Goal: Communication & Community: Connect with others

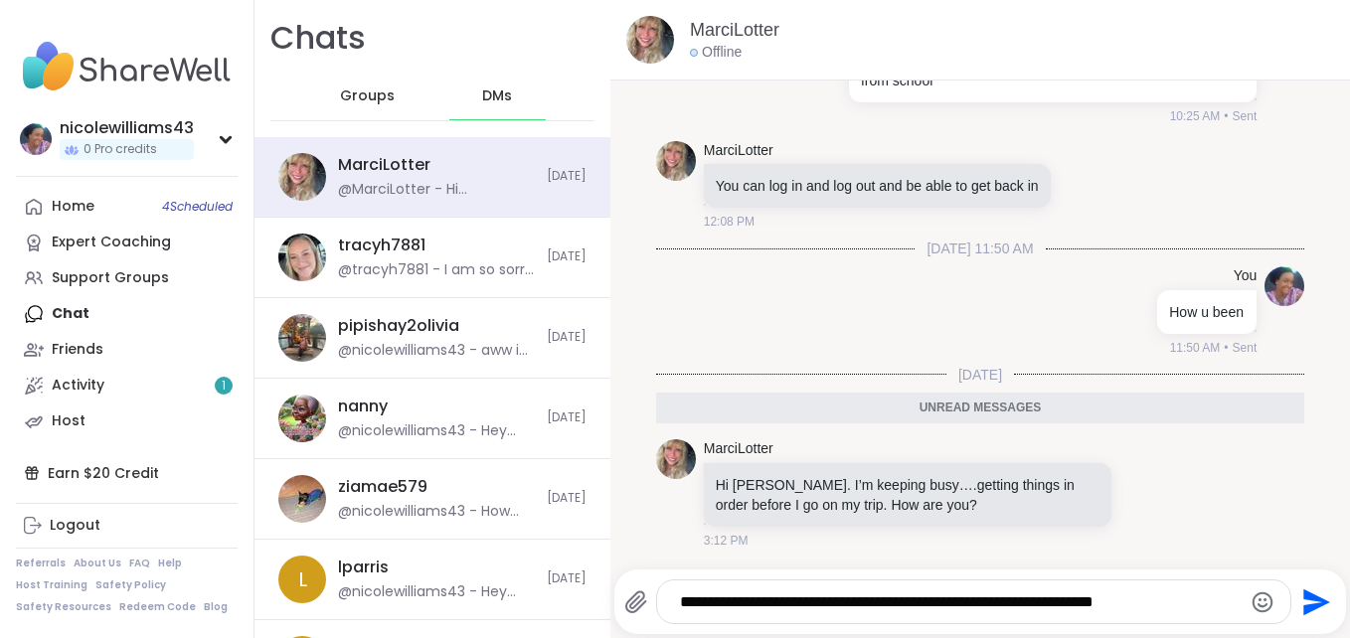
click at [90, 314] on div "Home 4 Scheduled Expert Coaching Support Groups Chat Friends Activity 1 Host" at bounding box center [127, 314] width 222 height 251
click at [1159, 594] on textarea "**********" at bounding box center [957, 603] width 554 height 20
type textarea "**********"
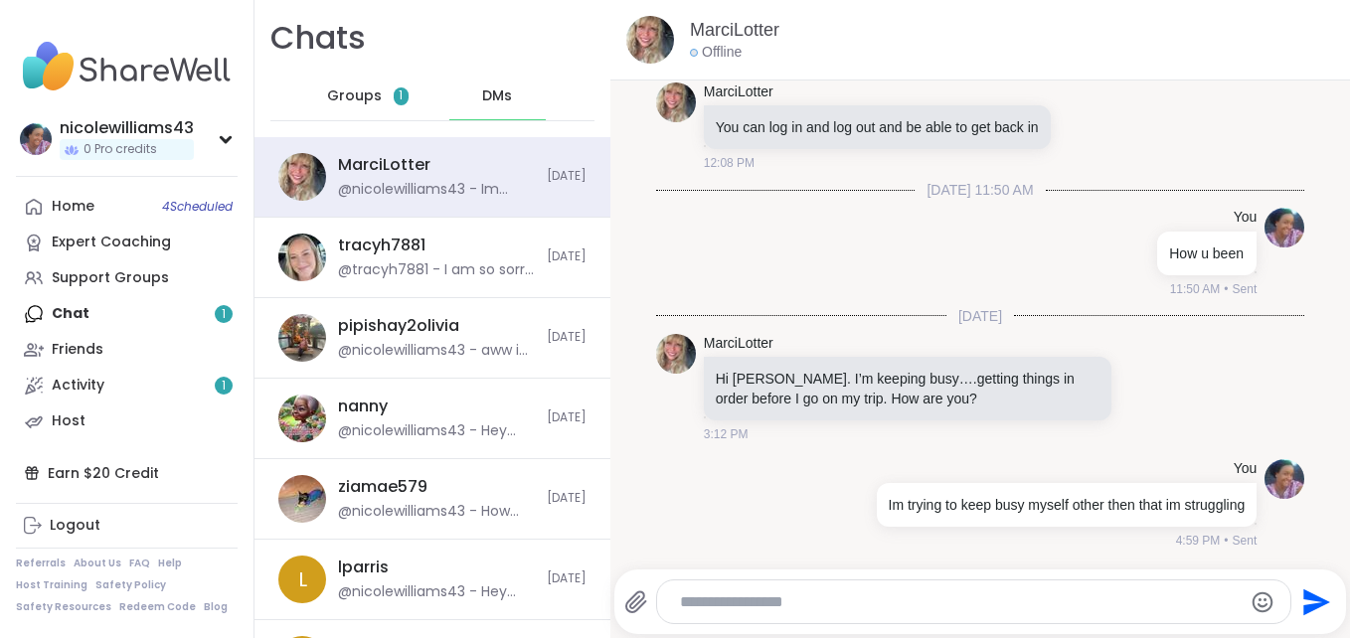
click at [353, 94] on span "Groups" at bounding box center [354, 97] width 55 height 20
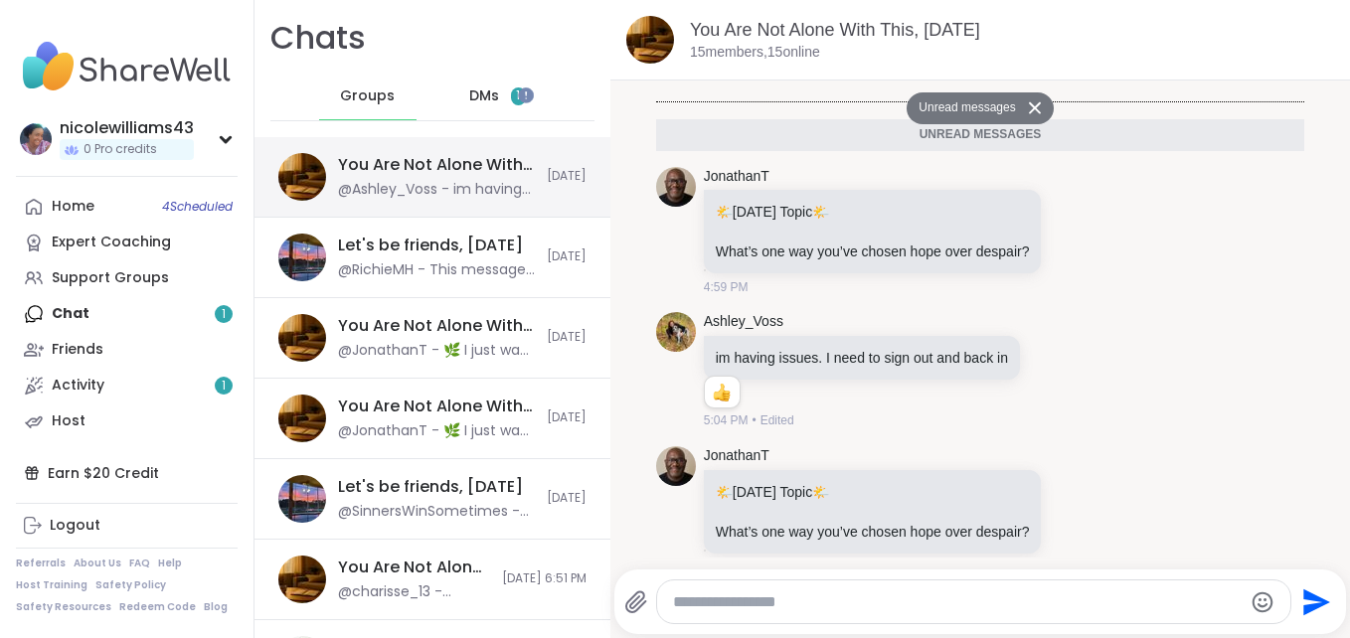
scroll to position [5216, 0]
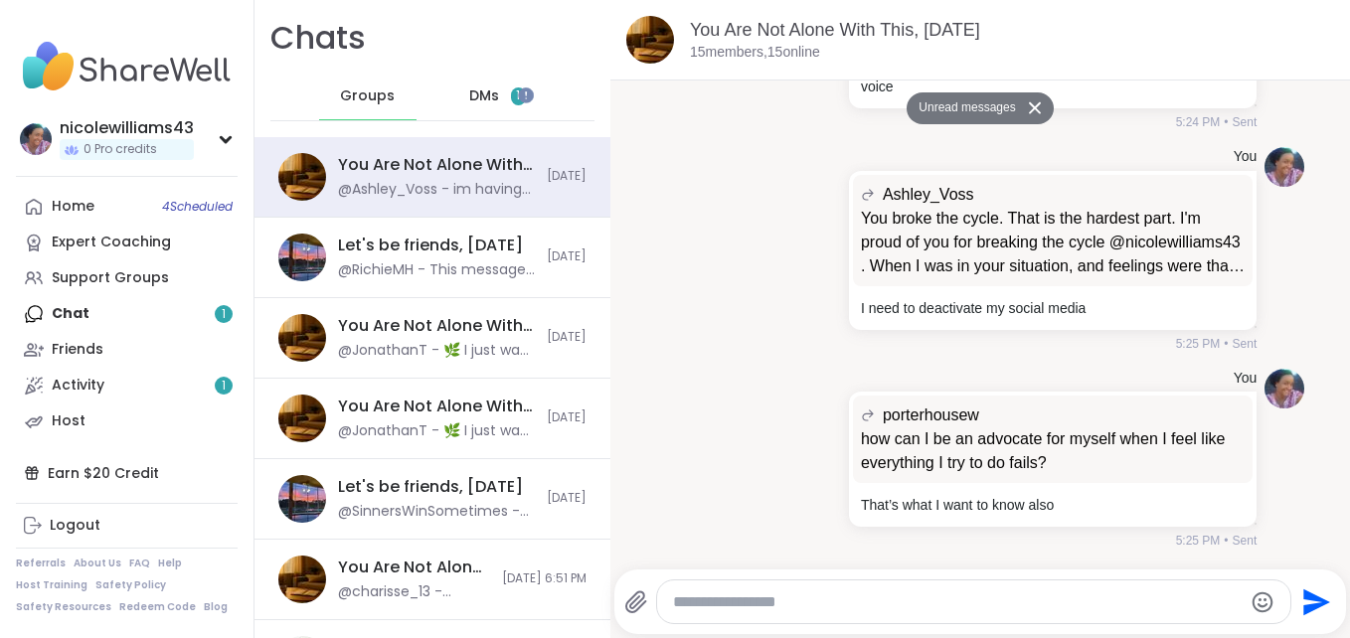
click at [472, 89] on span "DMs" at bounding box center [484, 97] width 30 height 20
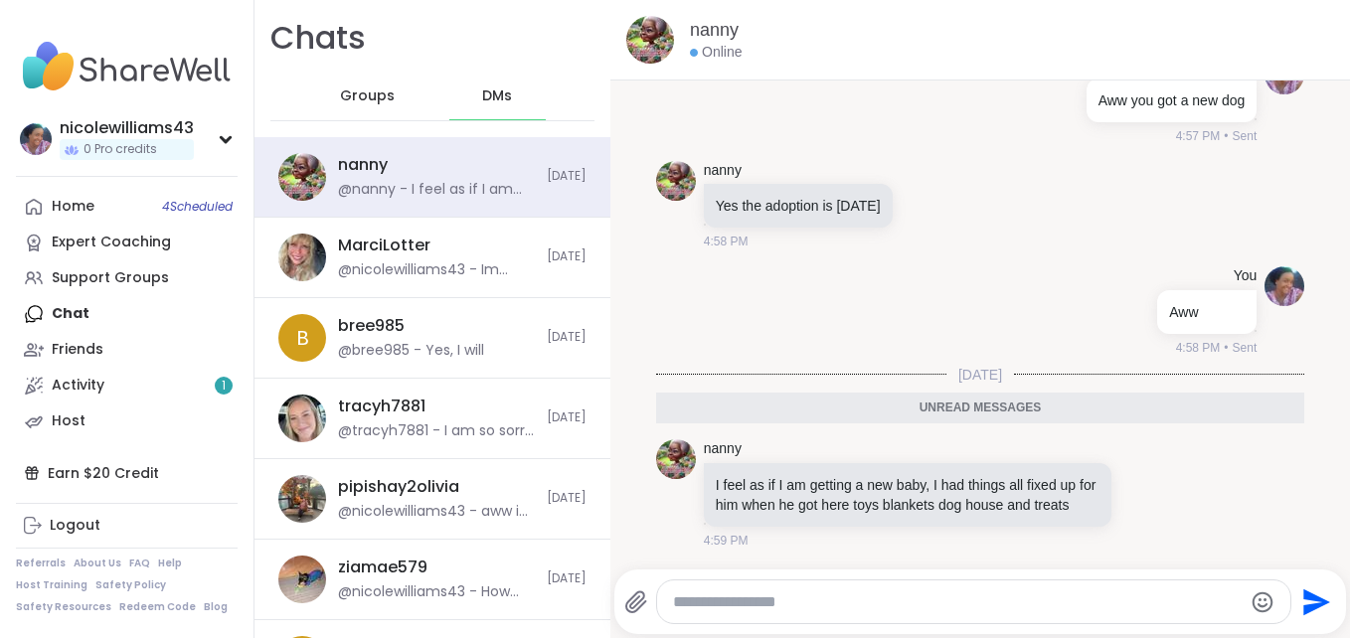
click at [704, 606] on textarea "Type your message" at bounding box center [957, 603] width 569 height 20
type textarea "*"
type textarea "**********"
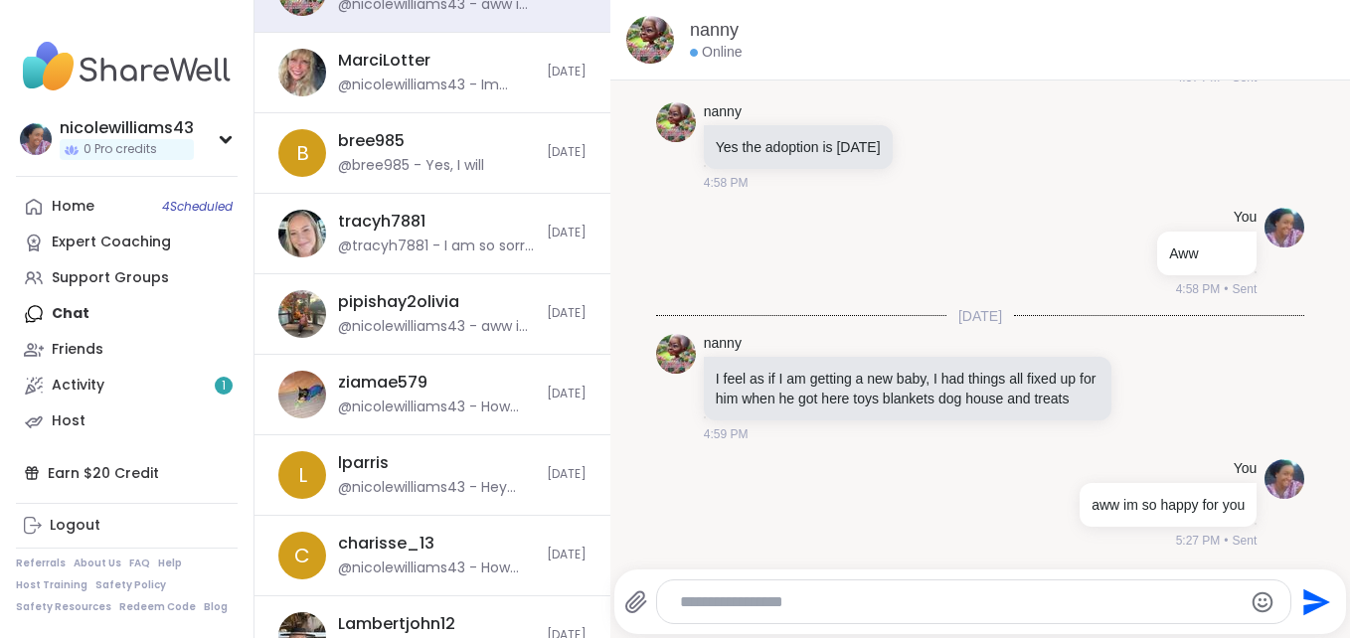
scroll to position [244, 0]
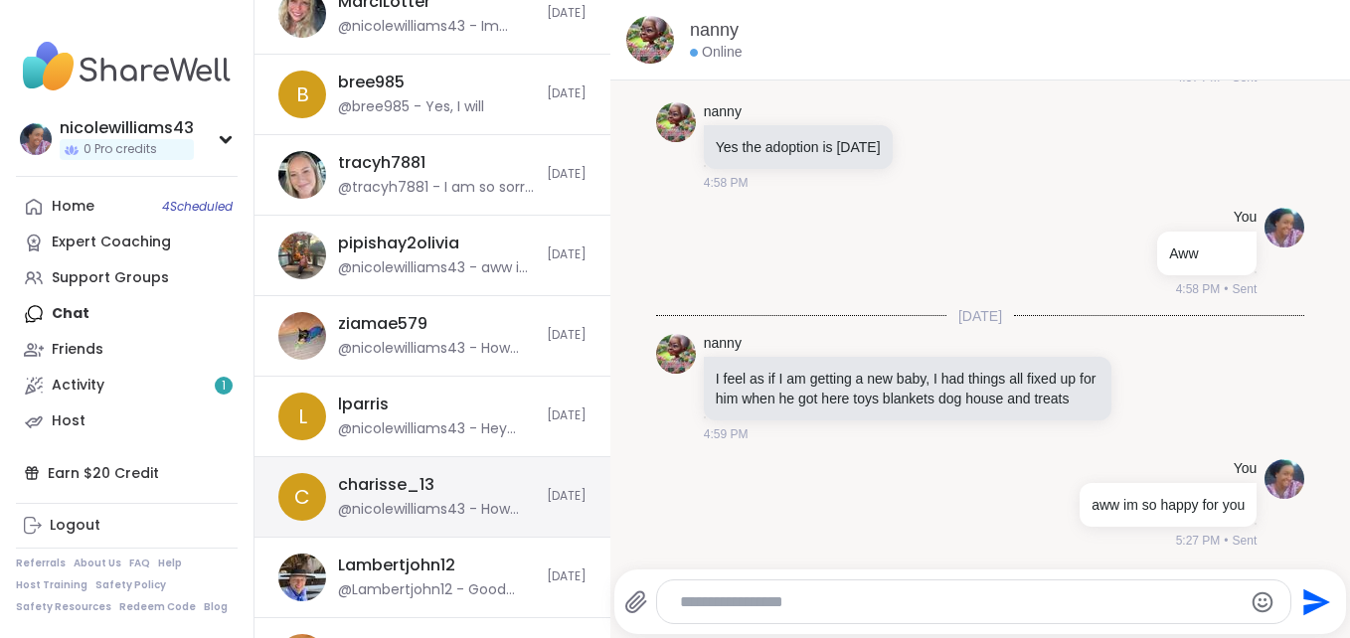
click at [504, 502] on div "@nicolewilliams43 - How are you holding up today?" at bounding box center [436, 510] width 197 height 20
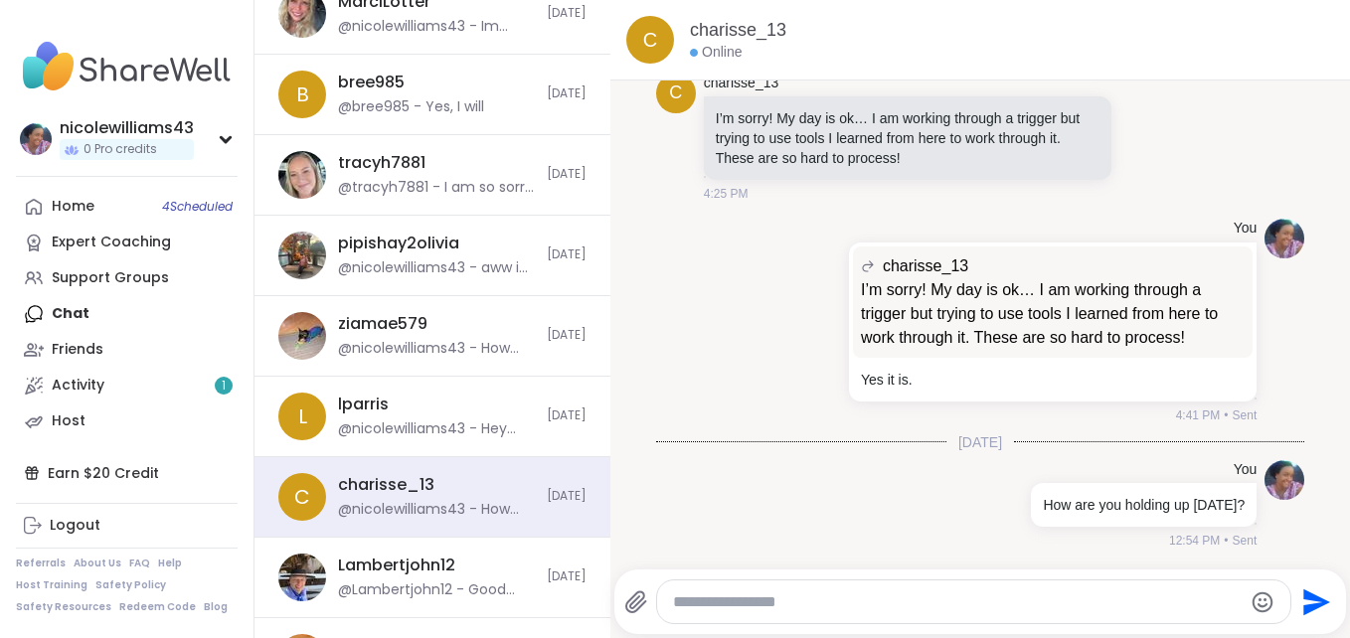
scroll to position [0, 0]
click at [713, 615] on div at bounding box center [974, 602] width 634 height 43
click at [706, 594] on textarea "Type your message" at bounding box center [957, 603] width 569 height 20
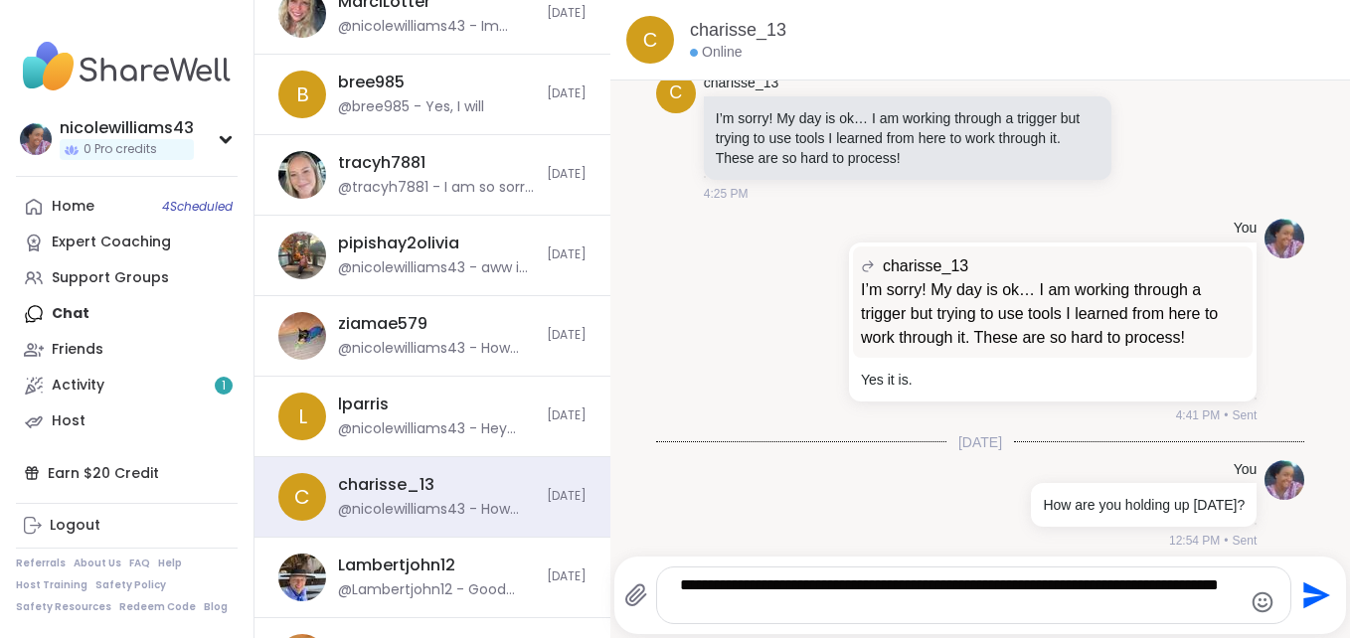
type textarea "**********"
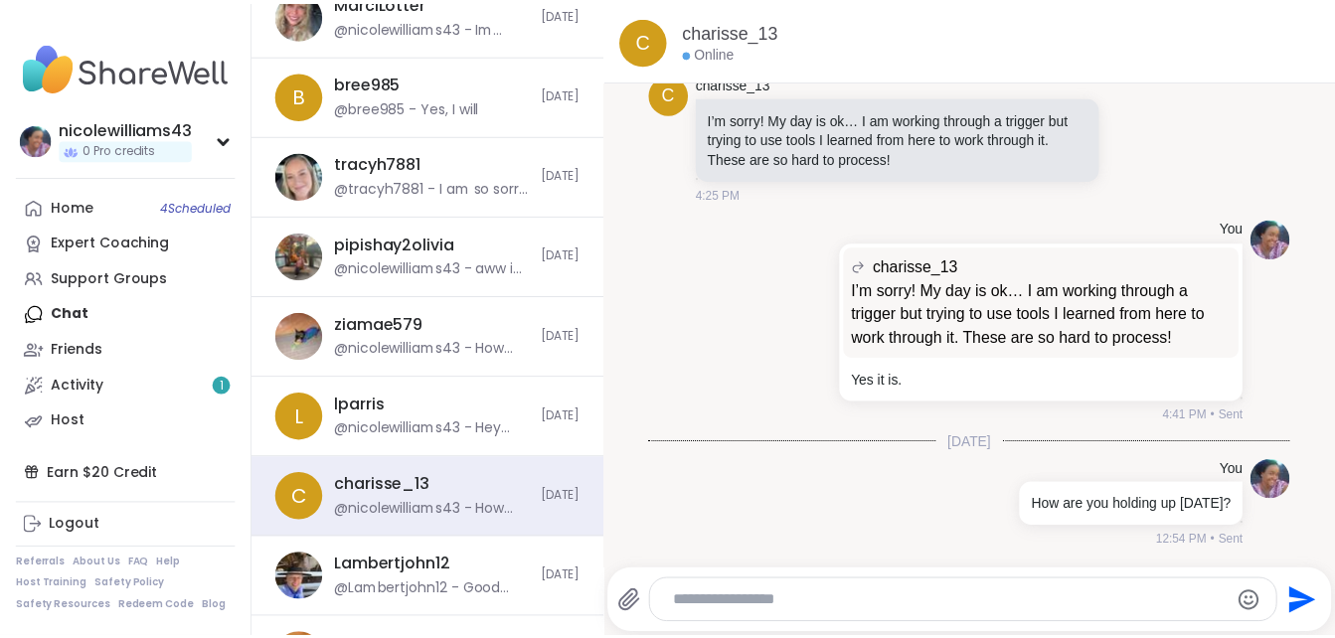
scroll to position [877, 0]
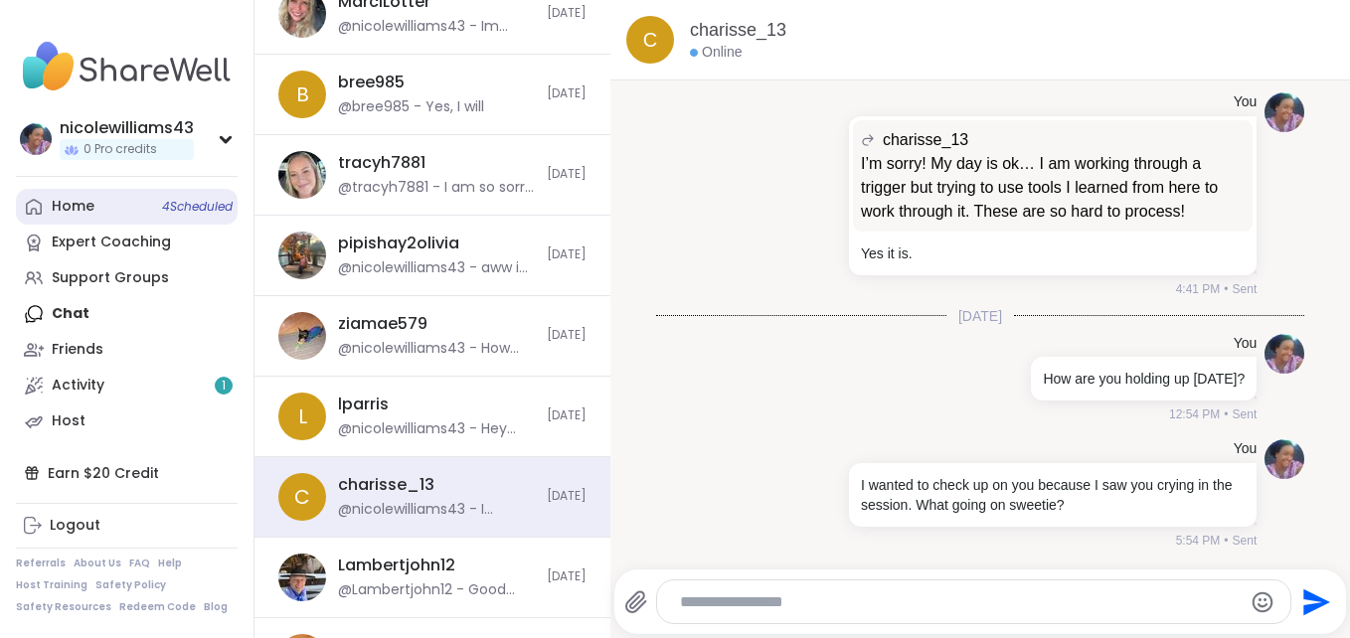
click at [76, 210] on div "Home 4 Scheduled" at bounding box center [73, 207] width 43 height 20
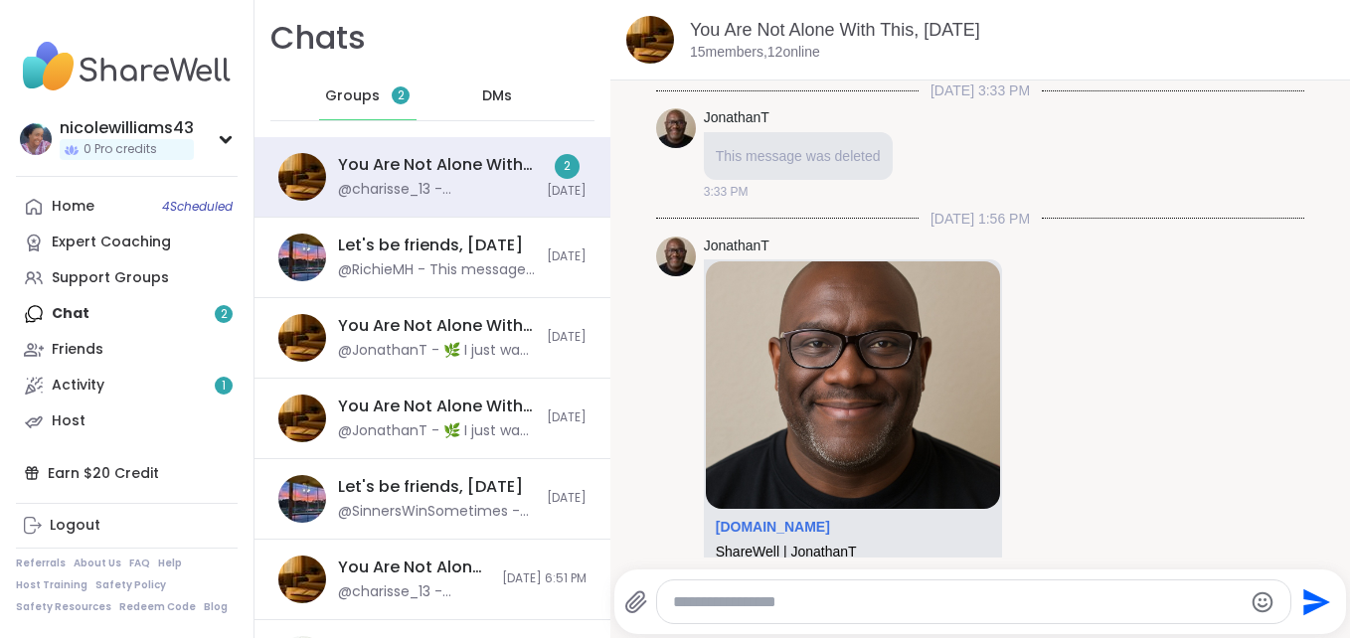
scroll to position [10752, 0]
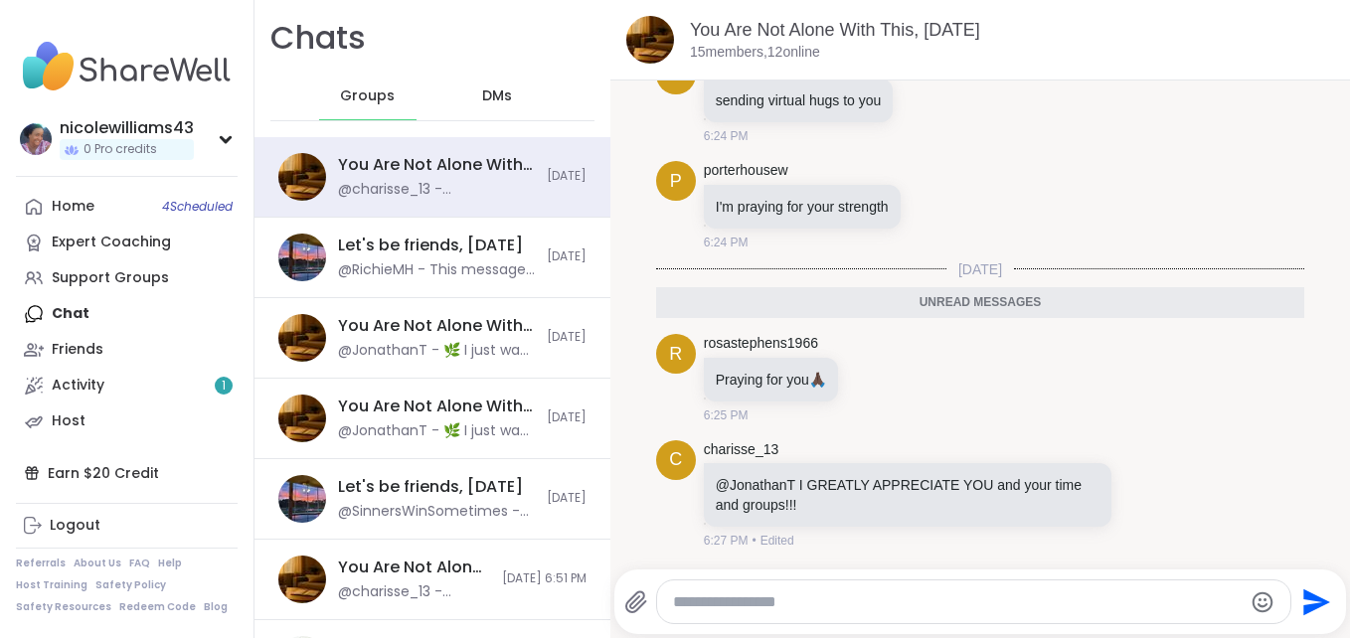
click at [832, 607] on textarea "Type your message" at bounding box center [957, 603] width 569 height 20
click at [830, 610] on textarea "Type your message" at bounding box center [957, 603] width 569 height 20
click at [810, 603] on textarea "Type your message" at bounding box center [957, 603] width 569 height 20
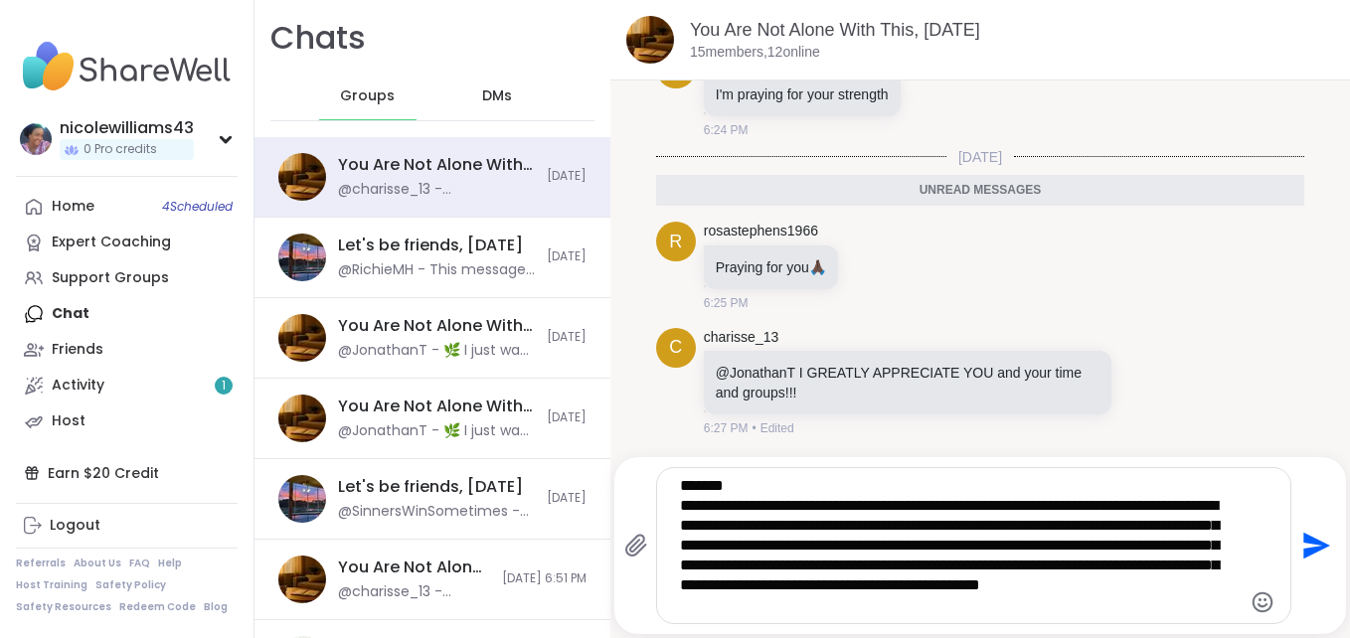
click at [1304, 545] on icon "Send" at bounding box center [1317, 546] width 27 height 27
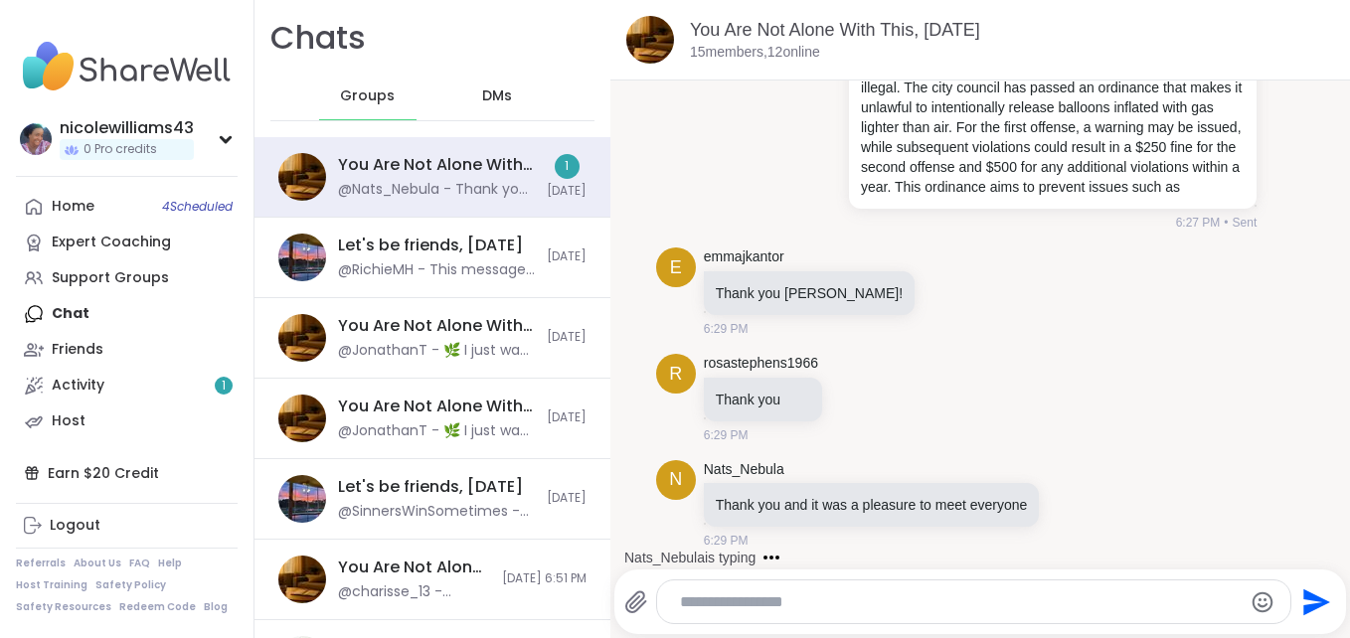
scroll to position [11268, 0]
click at [475, 82] on div "DMs 2" at bounding box center [497, 97] width 97 height 48
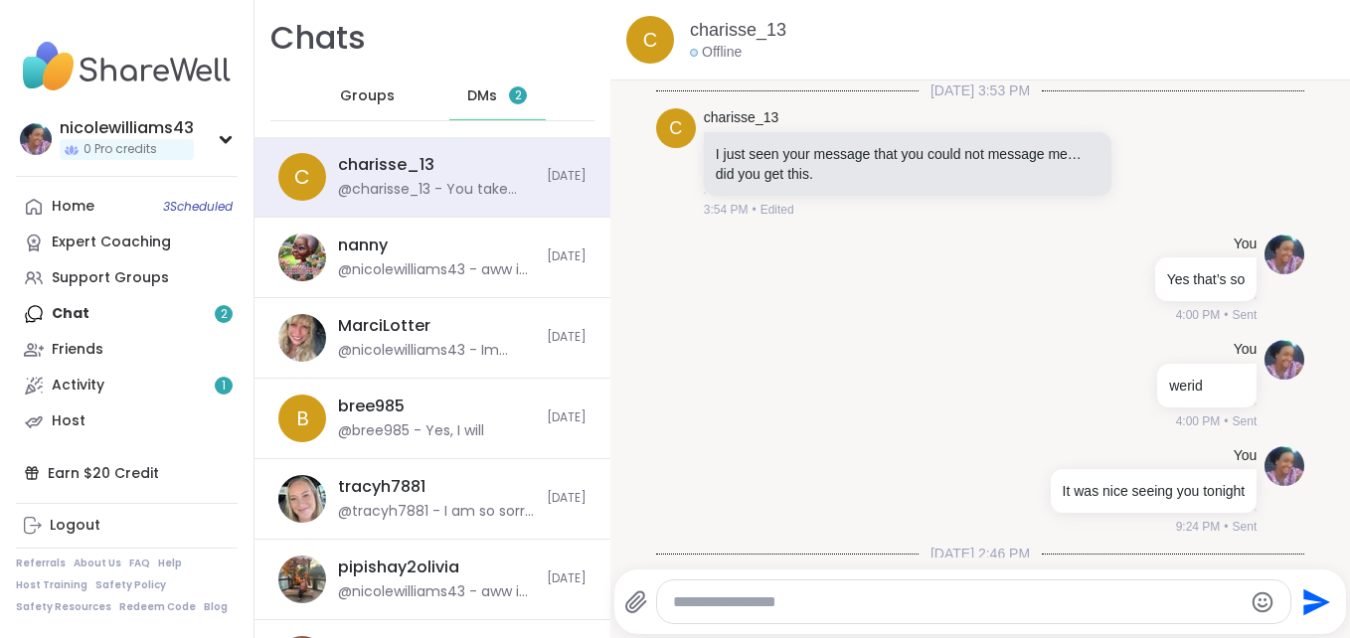
scroll to position [1168, 0]
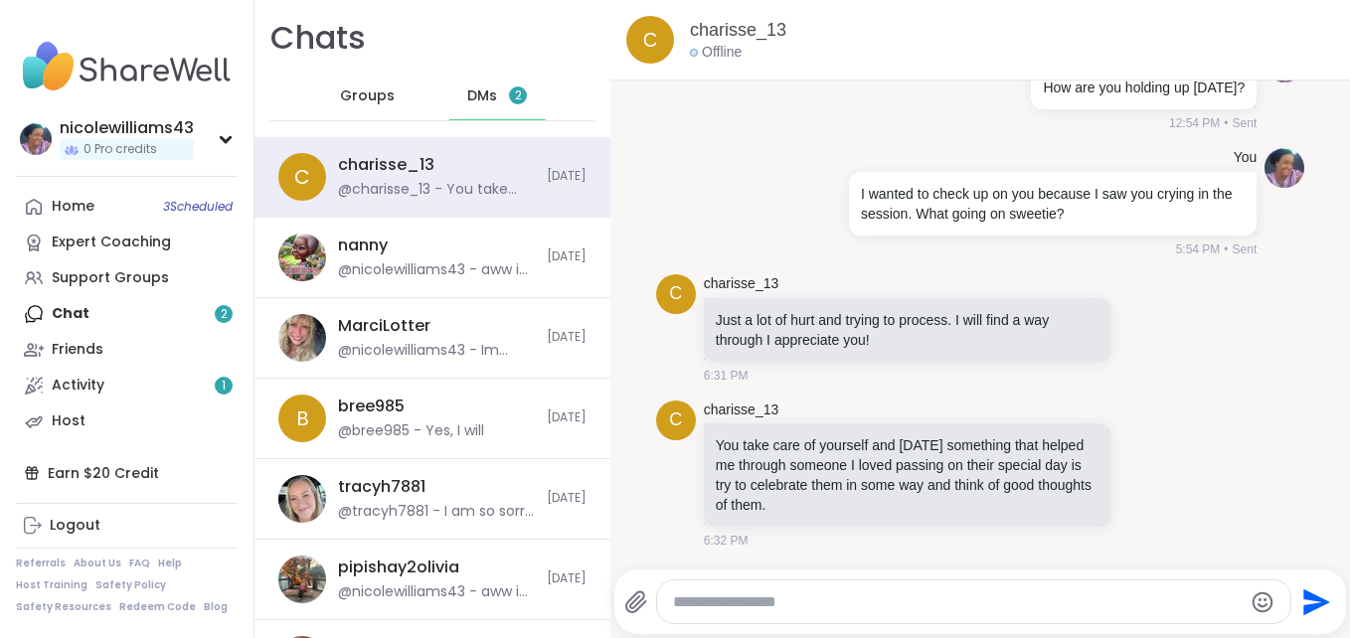
click at [97, 320] on div "Home 3 Scheduled Expert Coaching Support Groups Chat 2 Friends Activity 1 Host" at bounding box center [127, 314] width 222 height 251
click at [473, 80] on div "DMs 2" at bounding box center [497, 97] width 97 height 48
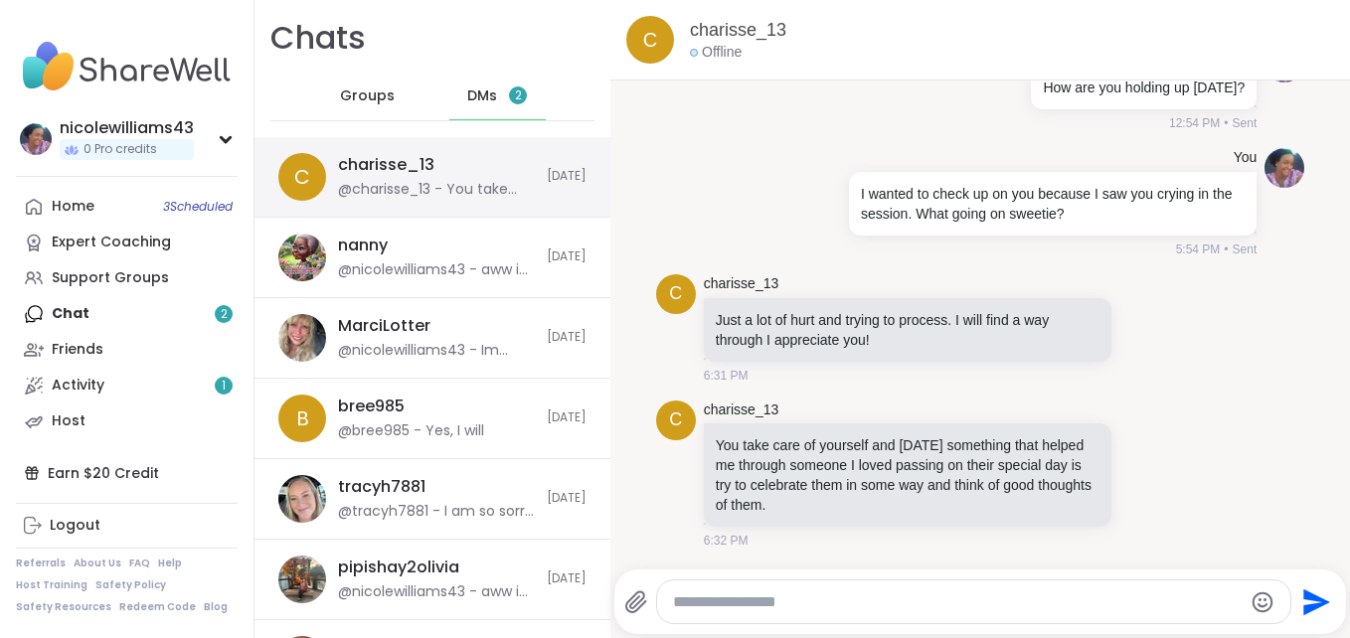
click at [462, 163] on div "charisse_13 @charisse_13 - You take care of yourself and tomorrow something tha…" at bounding box center [436, 177] width 197 height 46
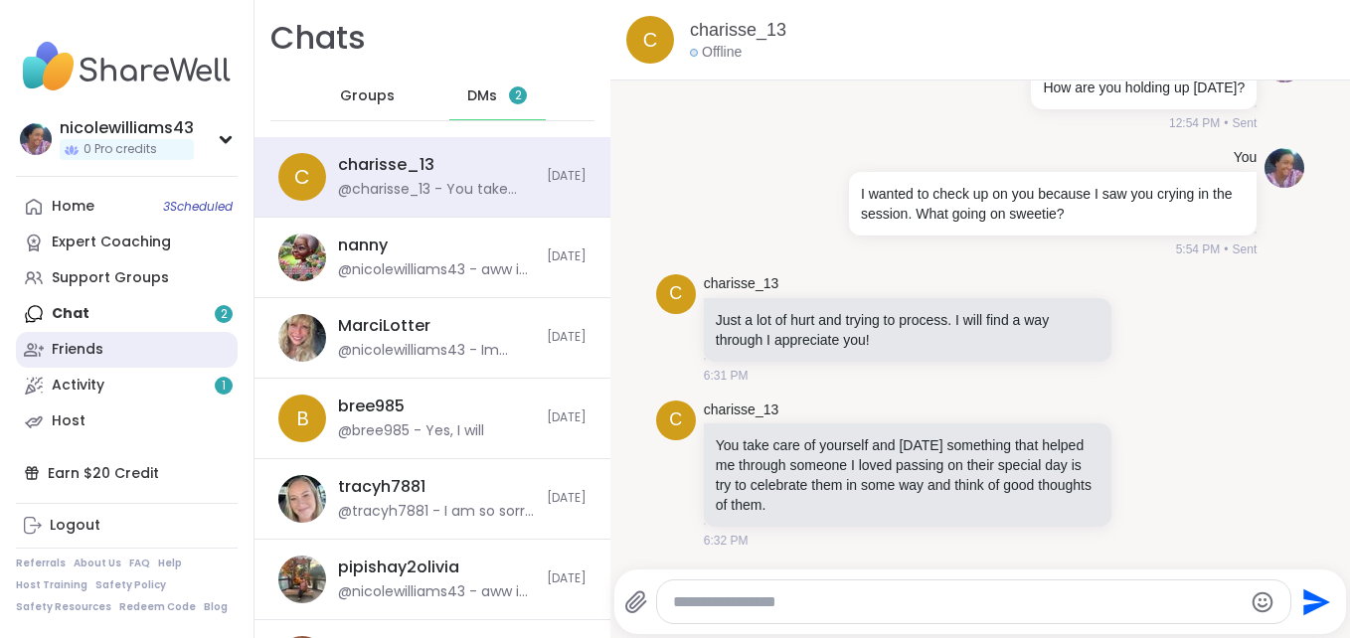
click at [63, 351] on div "Friends" at bounding box center [78, 350] width 52 height 20
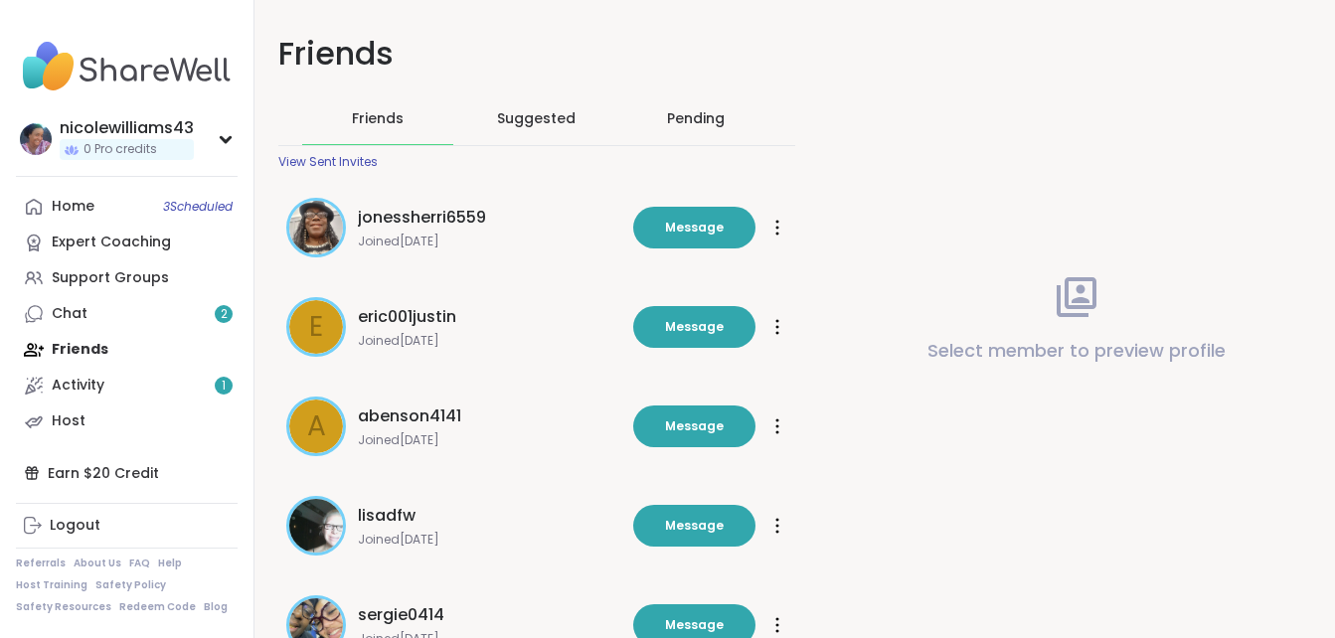
click at [705, 117] on div "Pending" at bounding box center [696, 118] width 58 height 20
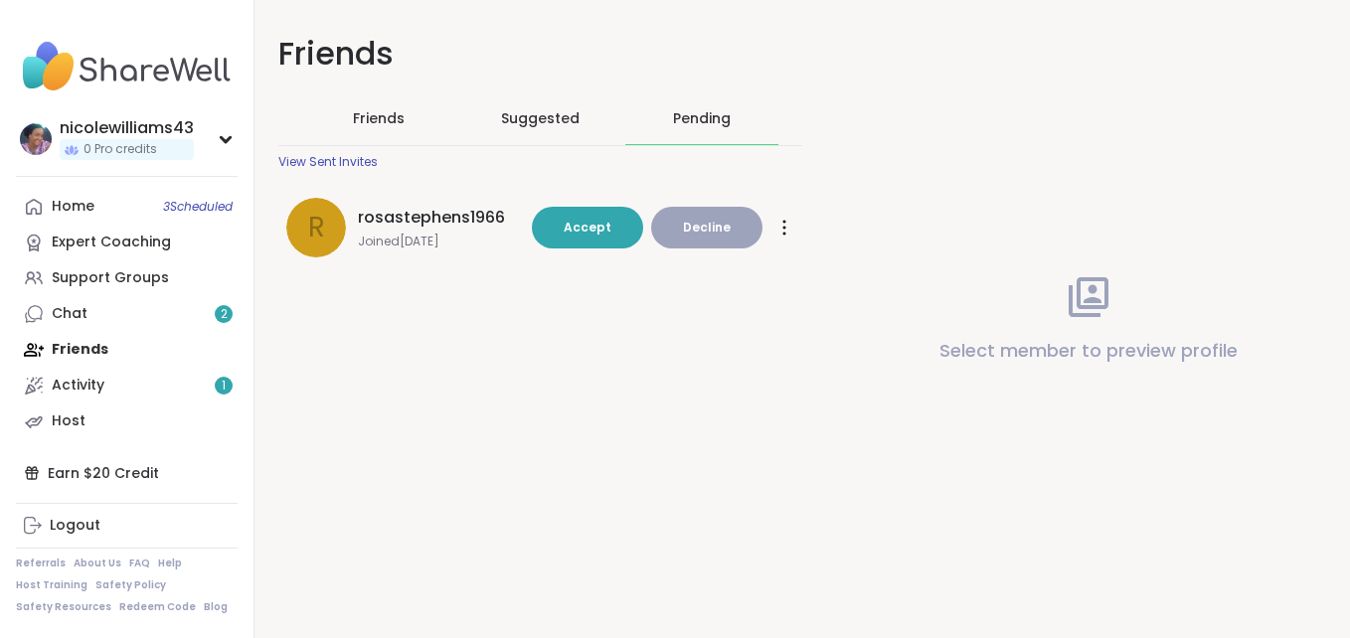
click at [576, 225] on span "Accept" at bounding box center [588, 227] width 48 height 17
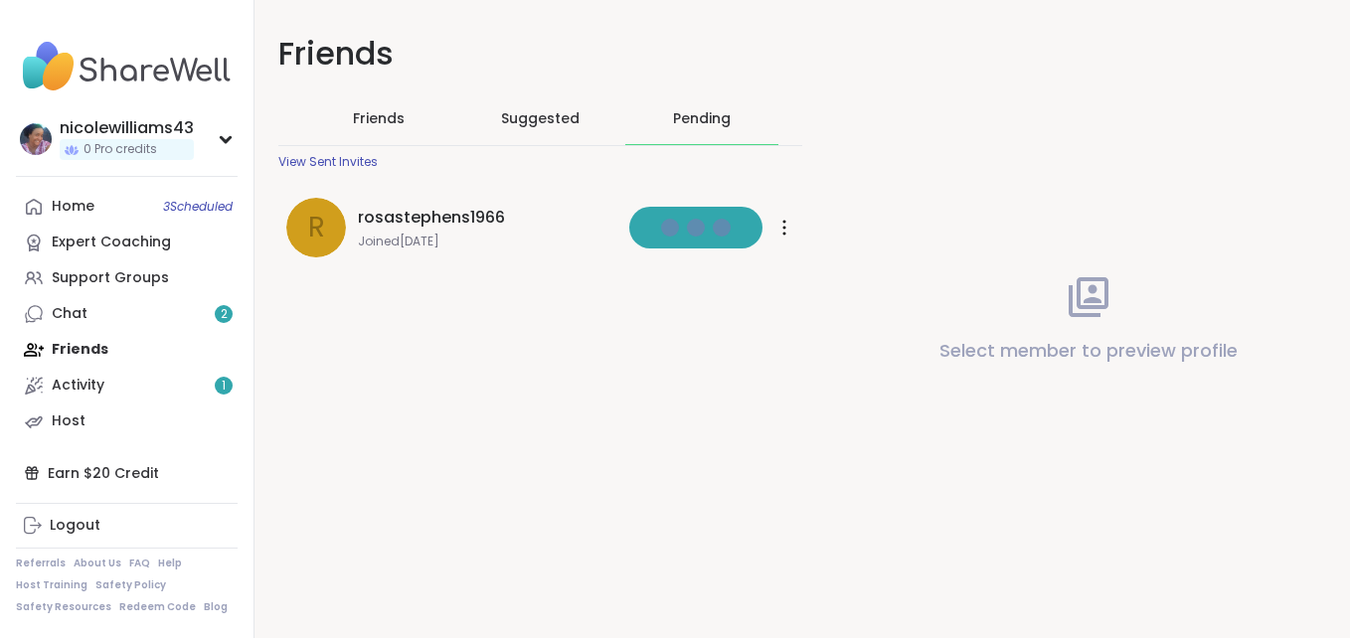
click at [576, 225] on div "rosastephens1966" at bounding box center [488, 218] width 260 height 24
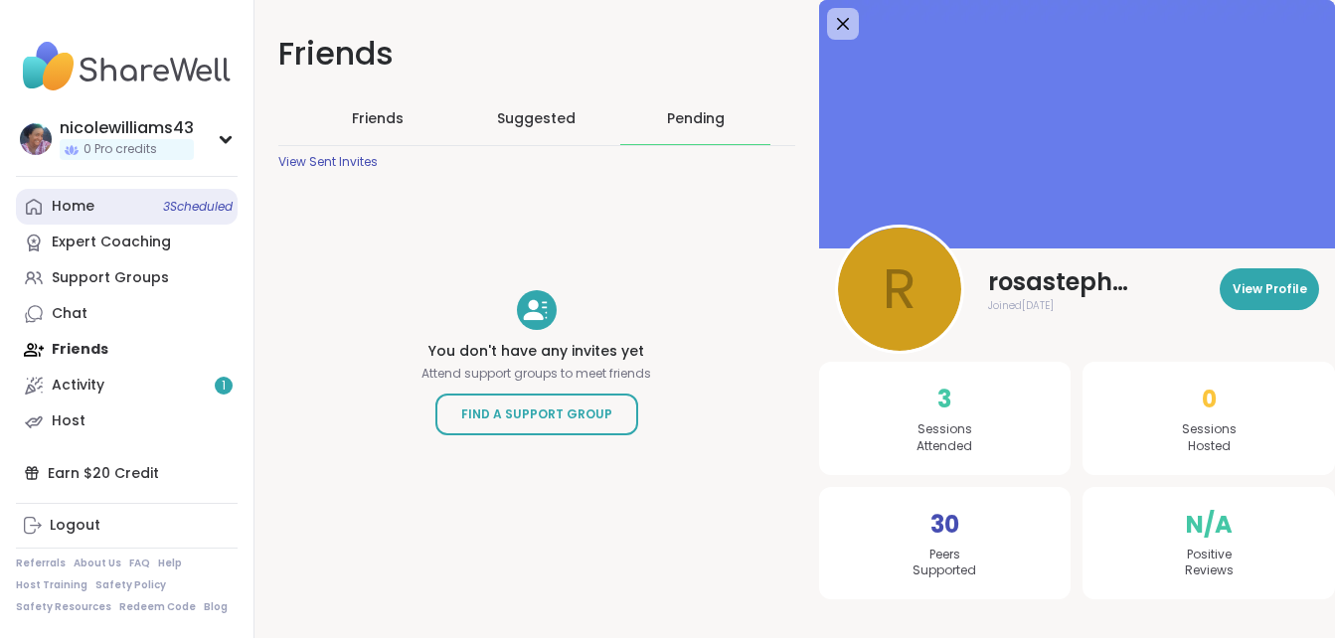
click at [83, 193] on link "Home 3 Scheduled" at bounding box center [127, 207] width 222 height 36
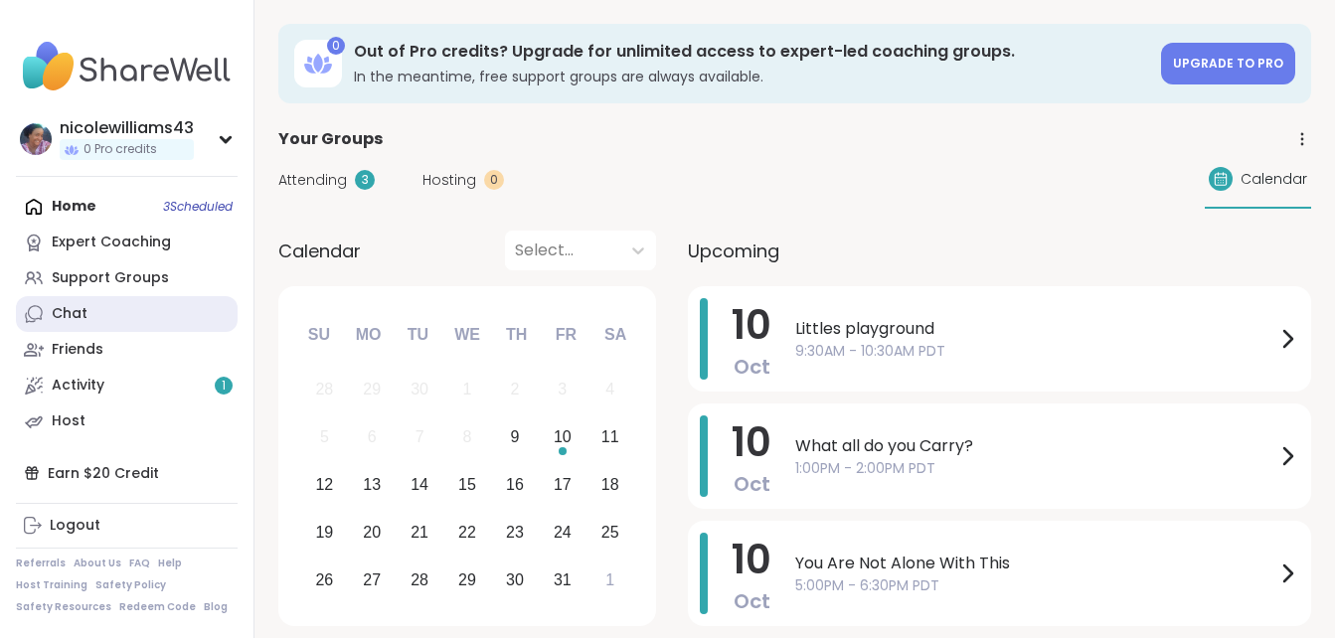
click at [199, 307] on link "Chat" at bounding box center [127, 314] width 222 height 36
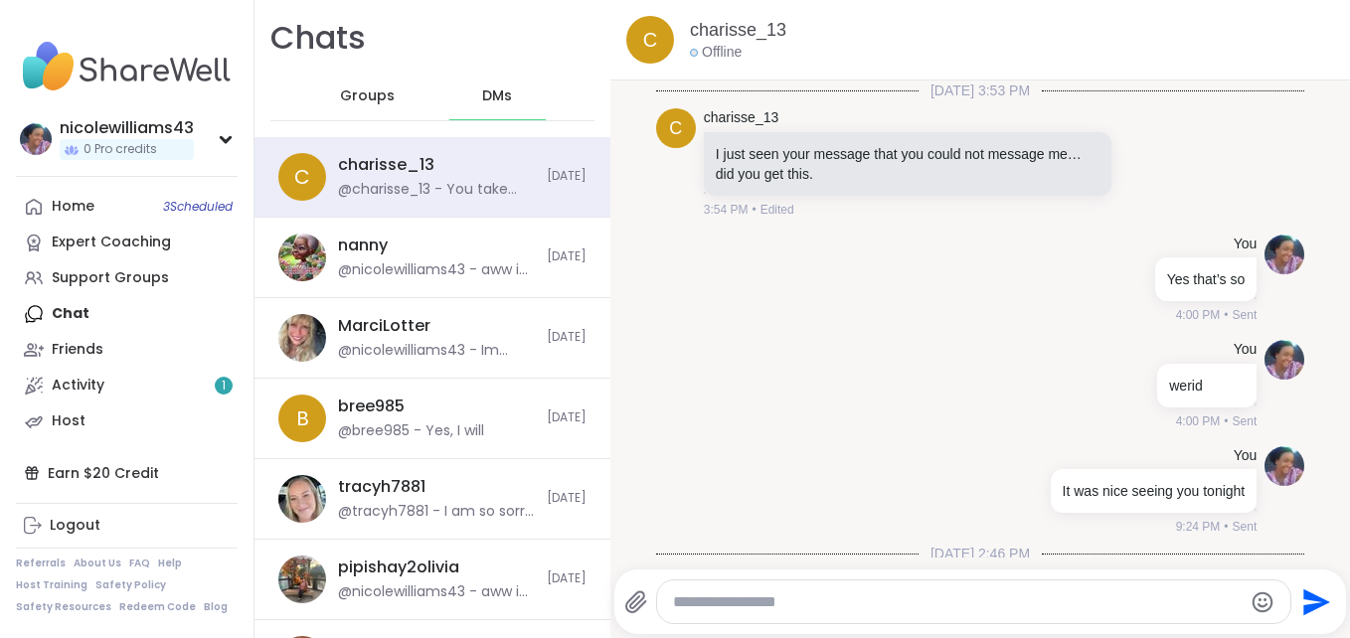
scroll to position [1168, 0]
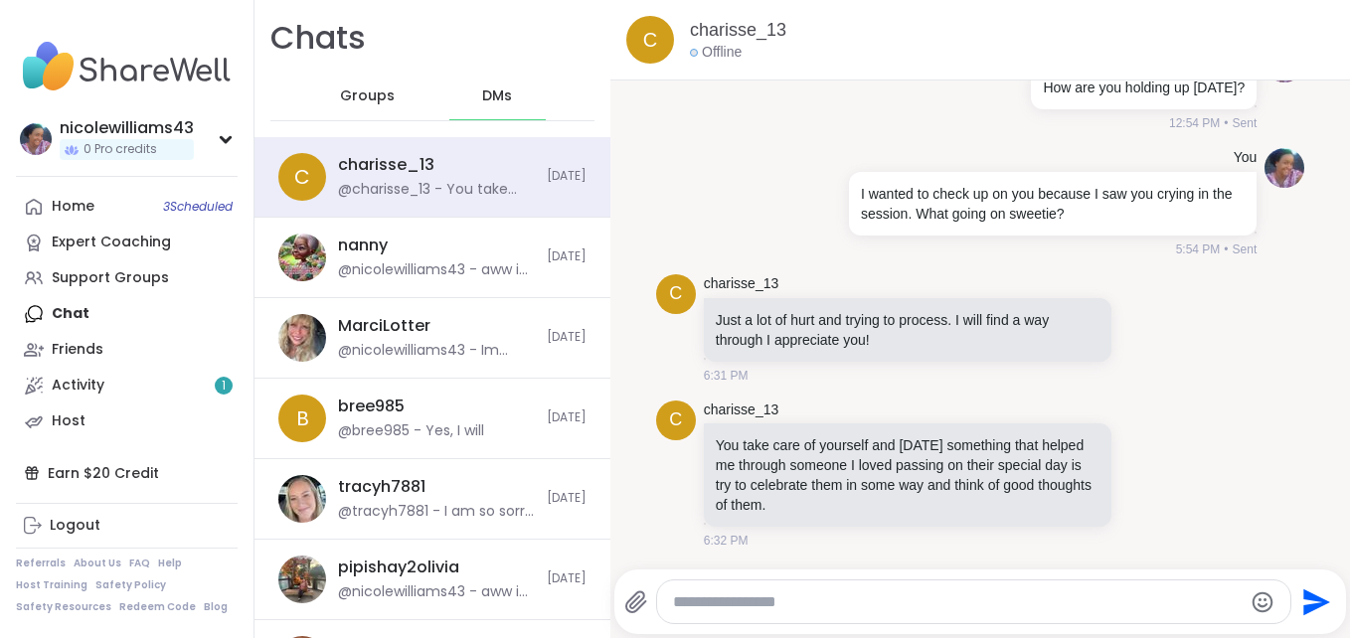
click at [728, 582] on div at bounding box center [974, 602] width 634 height 43
click at [721, 620] on div at bounding box center [974, 602] width 634 height 43
click at [727, 598] on textarea "Type your message" at bounding box center [957, 603] width 569 height 20
click at [757, 605] on textarea "******" at bounding box center [957, 603] width 554 height 20
type textarea "**********"
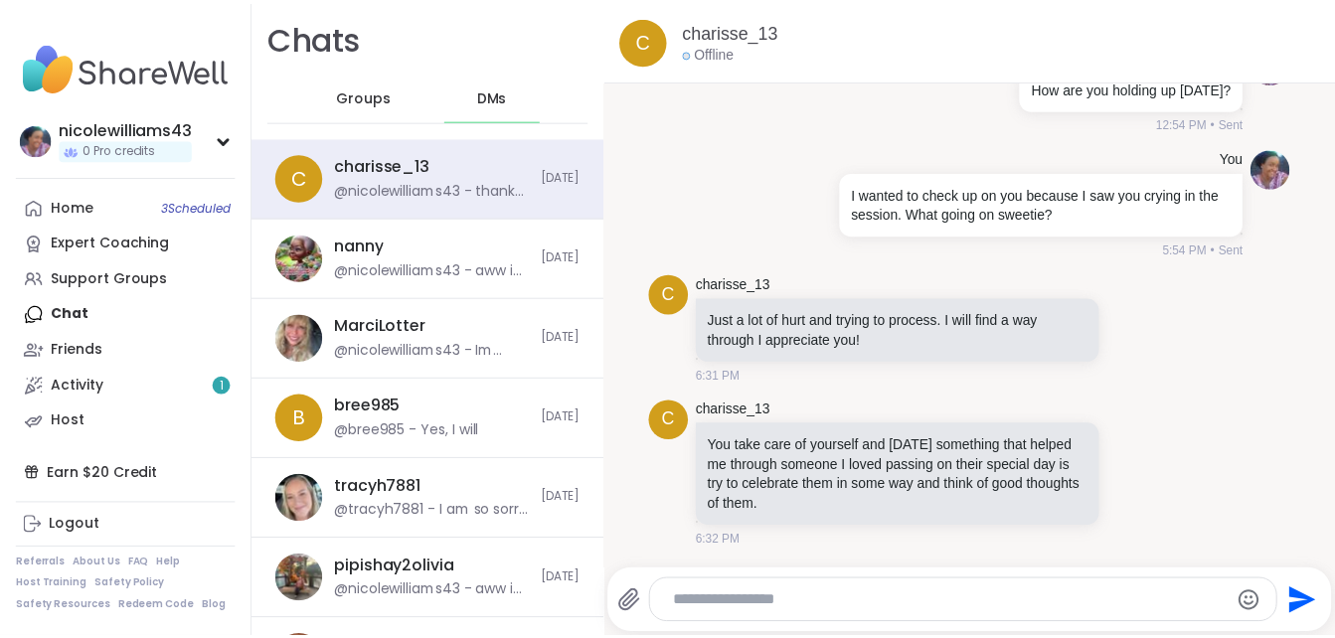
scroll to position [1275, 0]
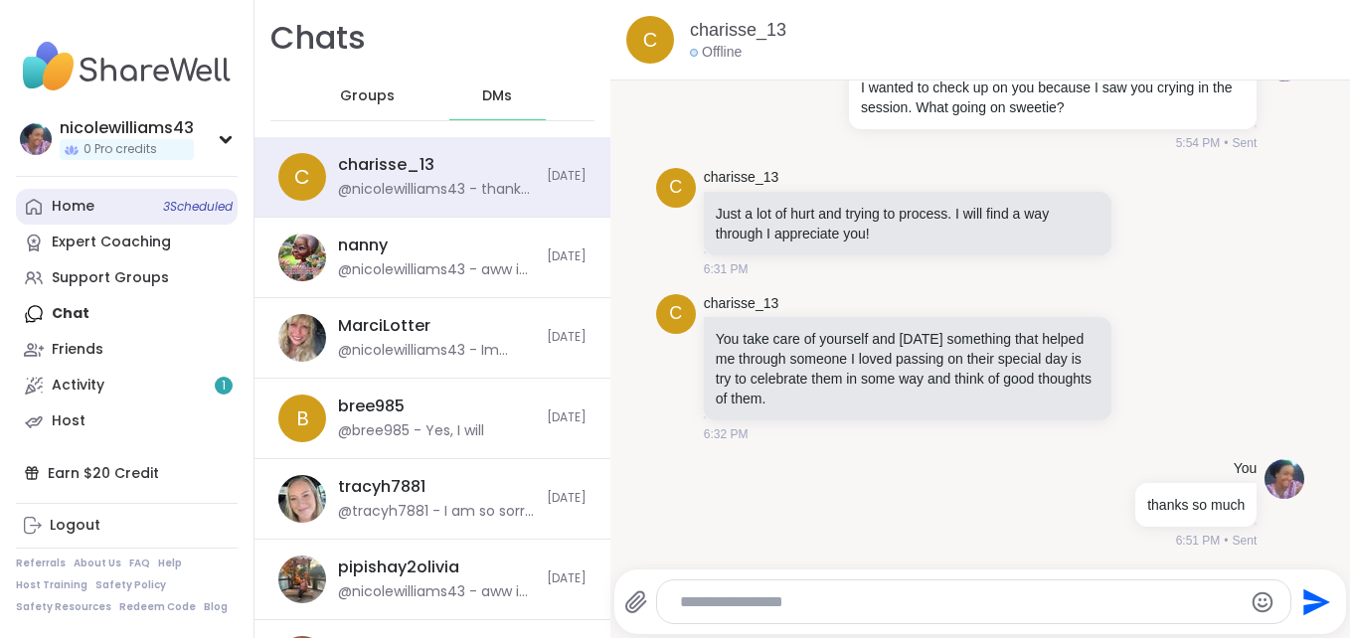
click at [117, 210] on link "Home 3 Scheduled" at bounding box center [127, 207] width 222 height 36
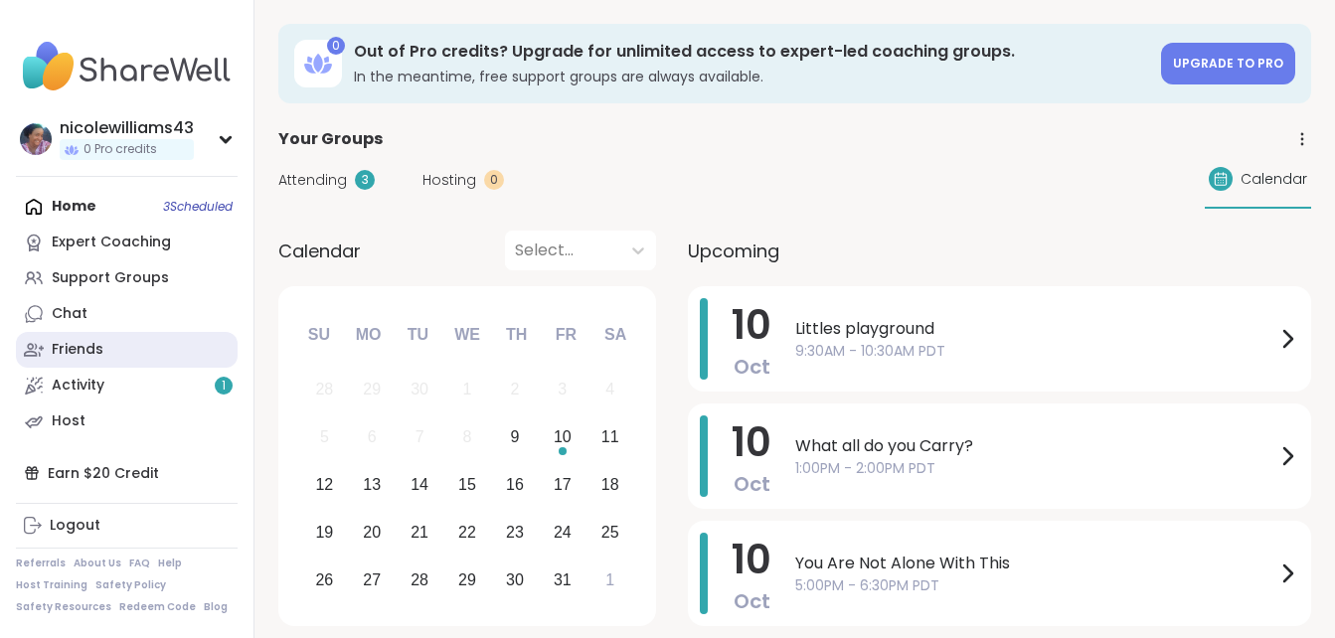
click at [135, 349] on link "Friends" at bounding box center [127, 350] width 222 height 36
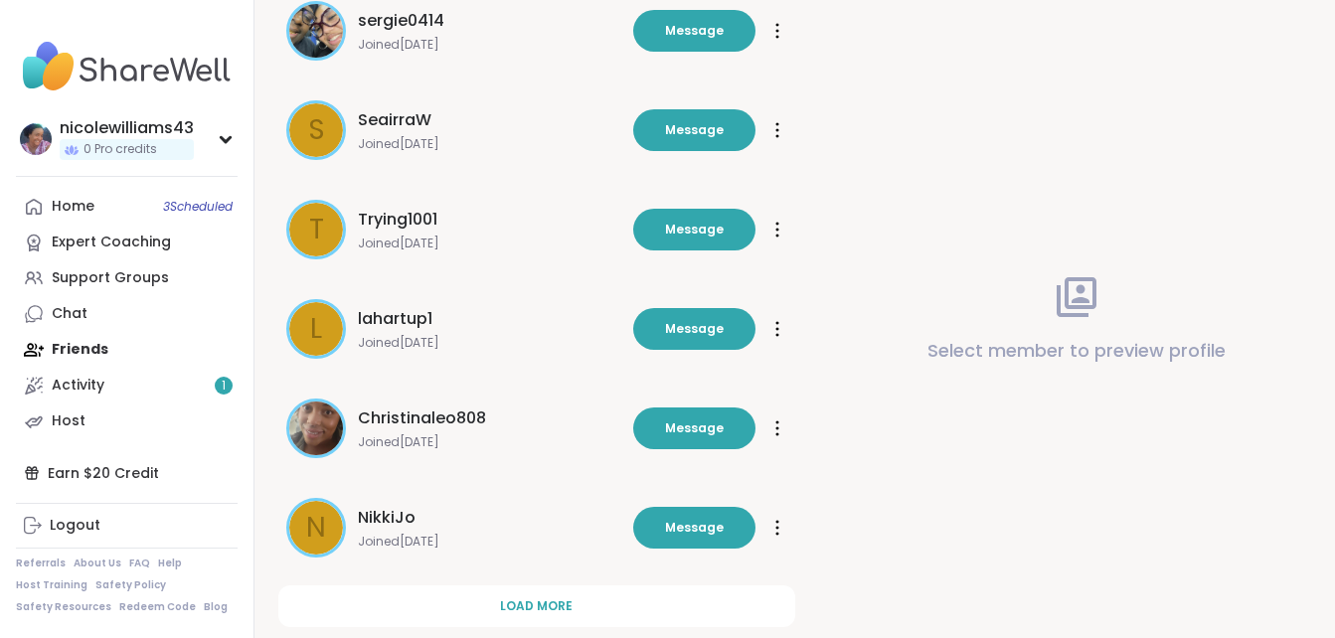
scroll to position [639, 0]
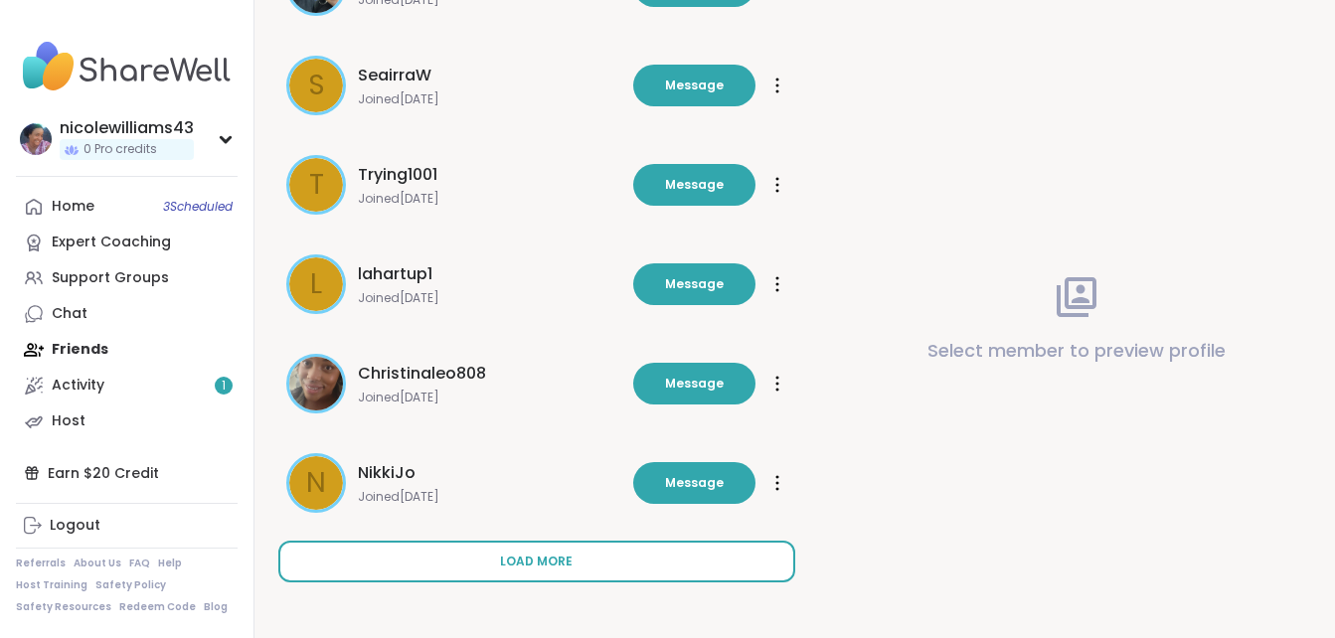
click at [565, 570] on span "Load more" at bounding box center [536, 562] width 73 height 18
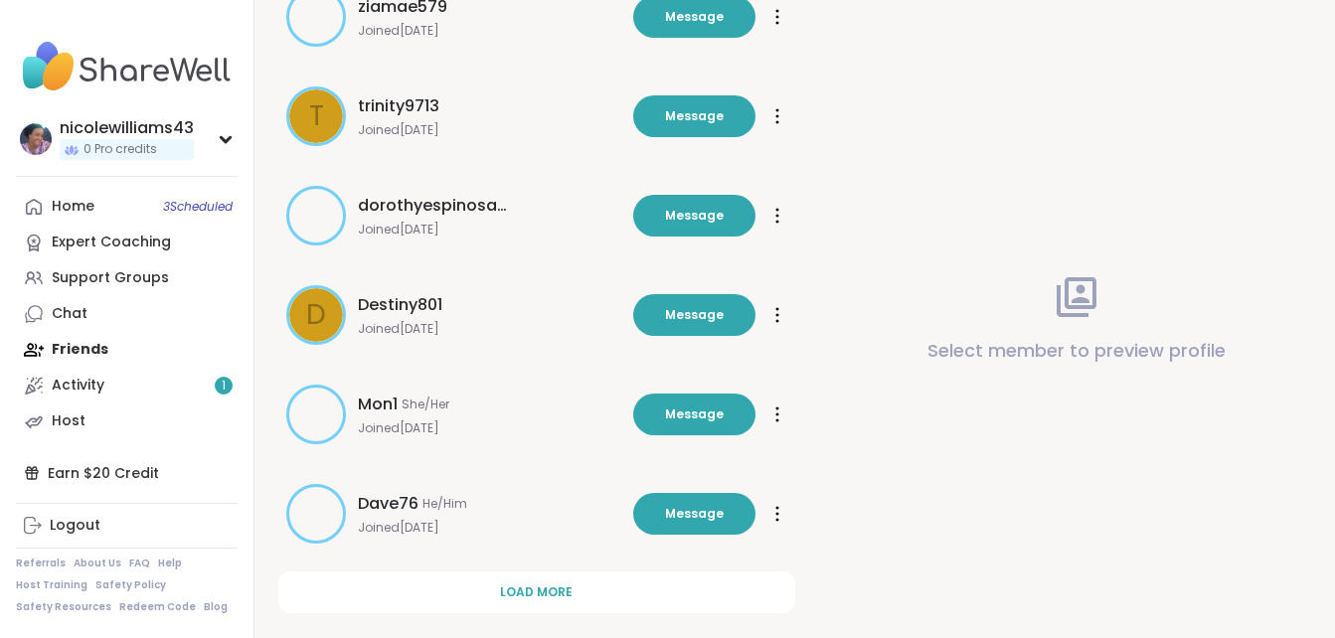
scroll to position [1634, 0]
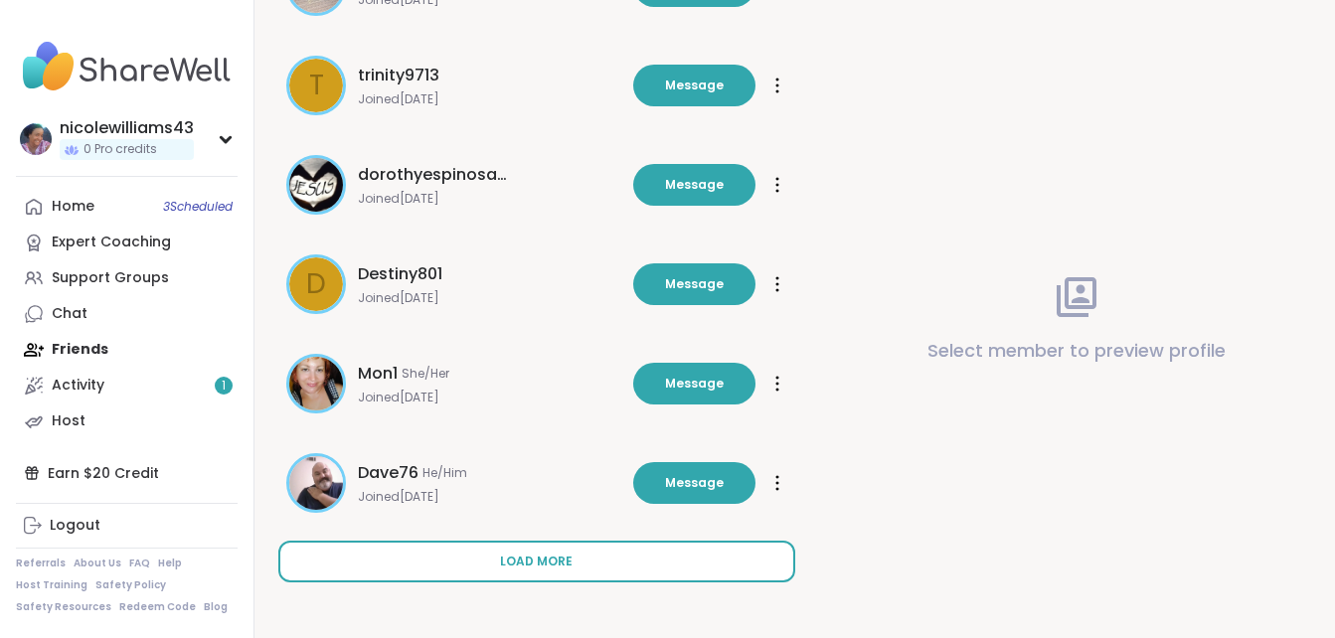
click at [542, 555] on span "Load more" at bounding box center [536, 562] width 73 height 18
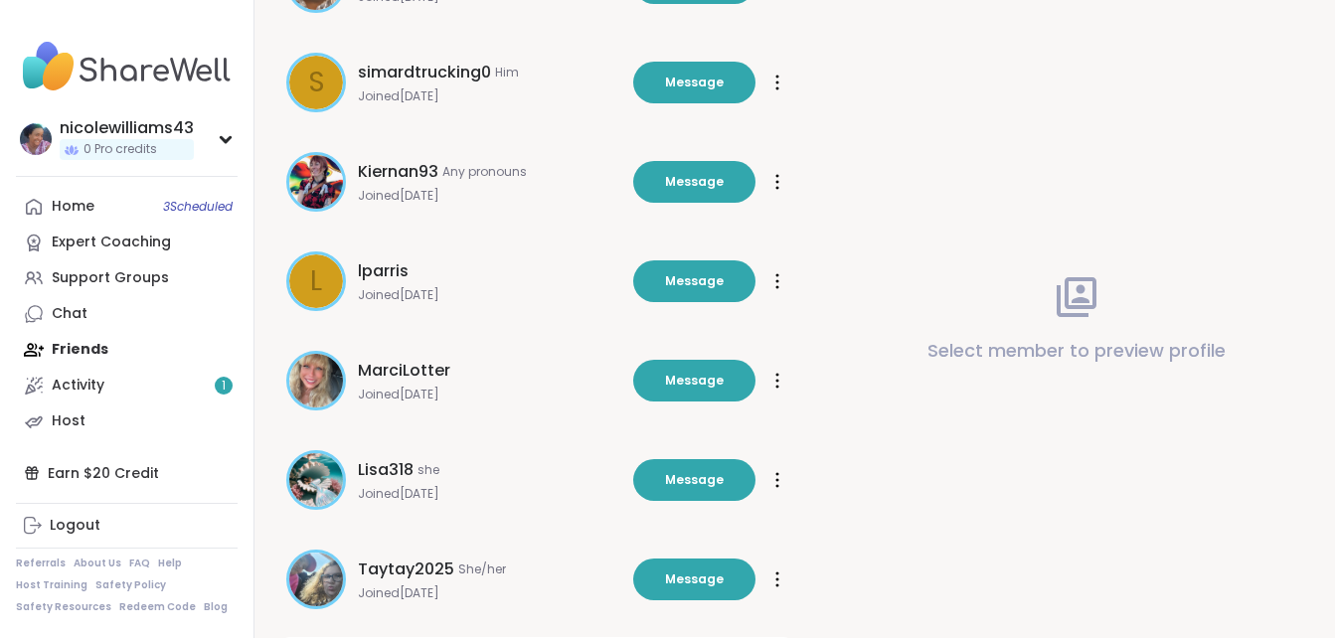
scroll to position [2628, 0]
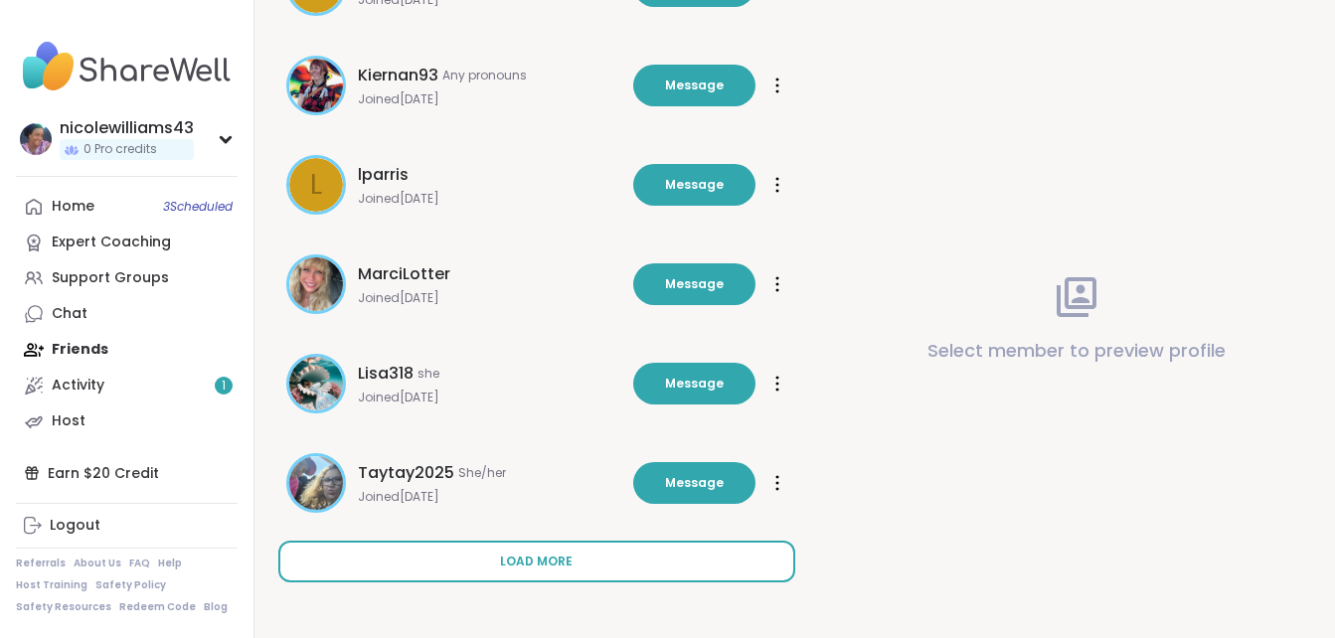
click at [727, 561] on button "Load more" at bounding box center [536, 562] width 517 height 42
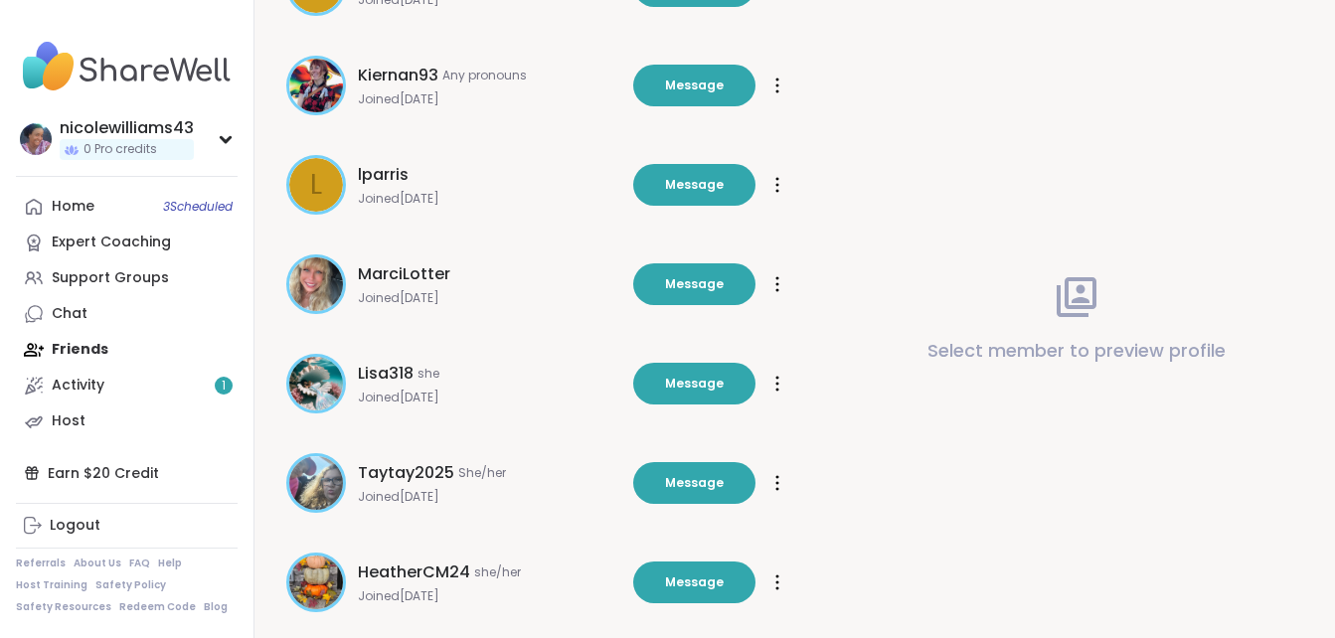
scroll to position [2978, 0]
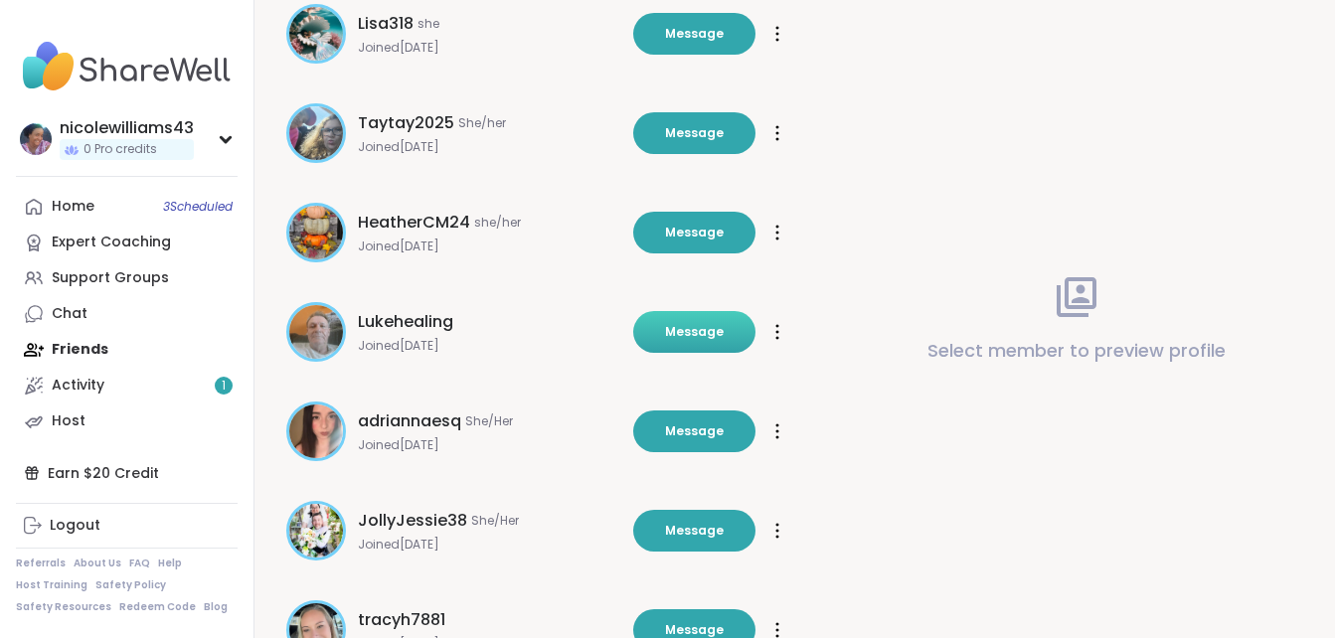
click at [702, 325] on span "Message" at bounding box center [694, 332] width 59 height 18
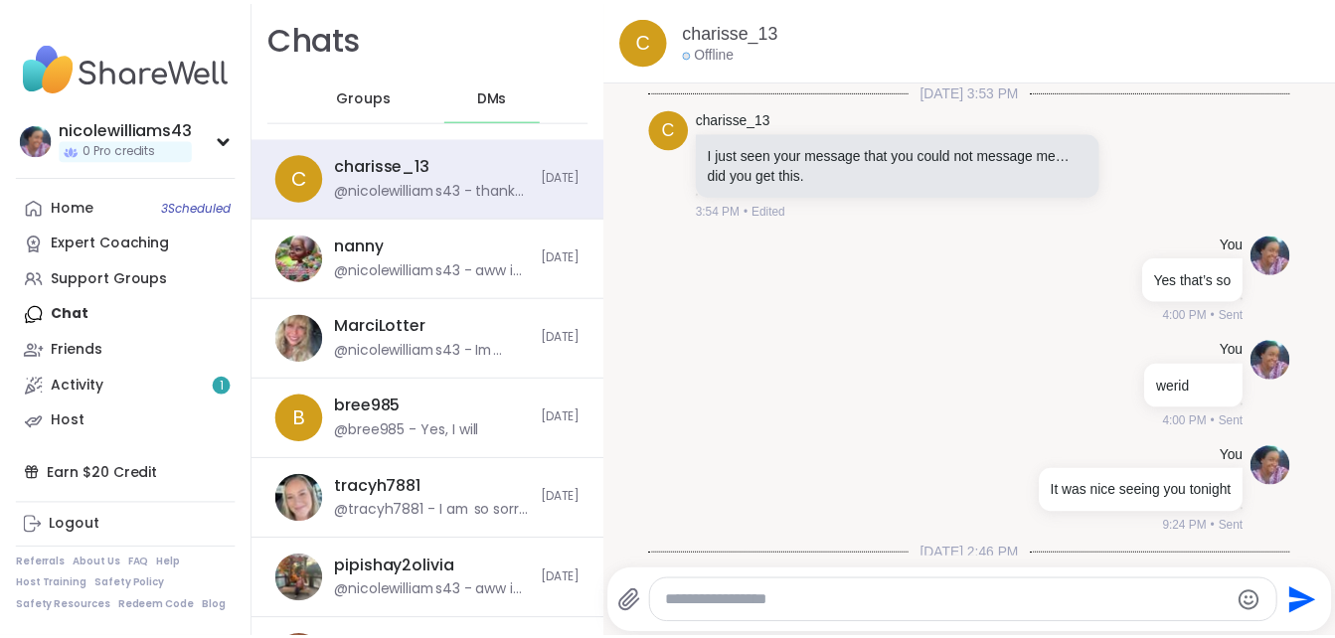
scroll to position [1275, 0]
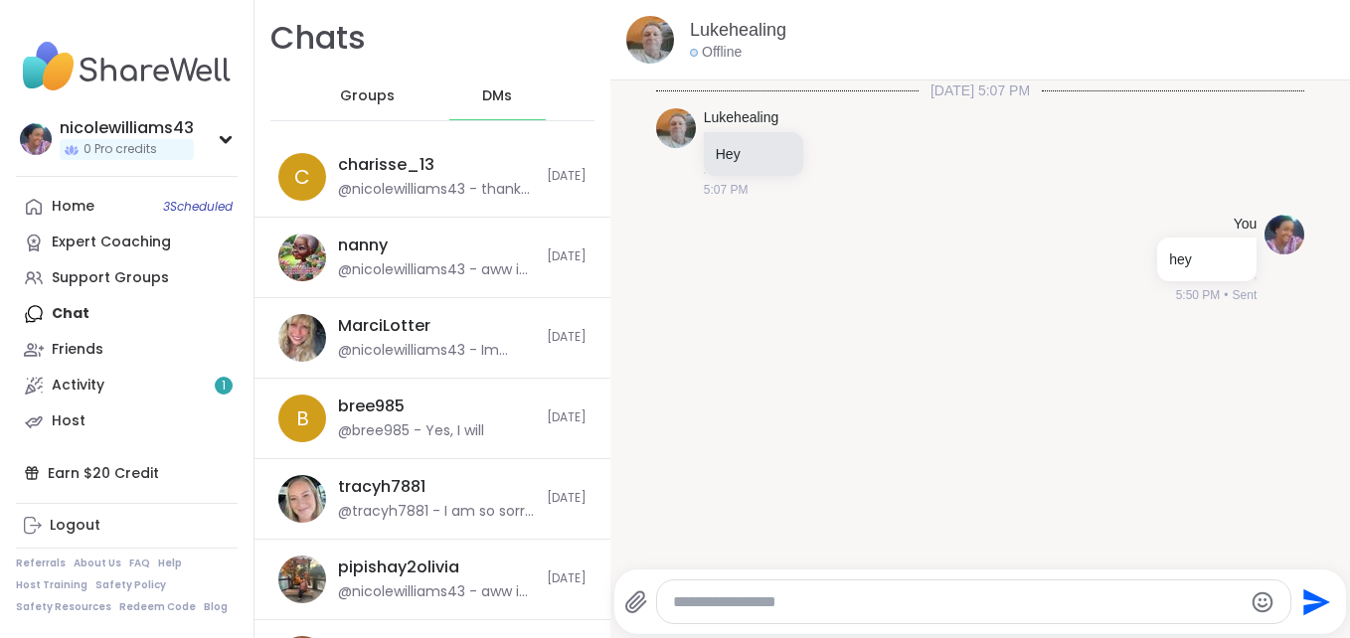
click at [786, 603] on textarea "Type your message" at bounding box center [957, 603] width 569 height 20
type textarea "**********"
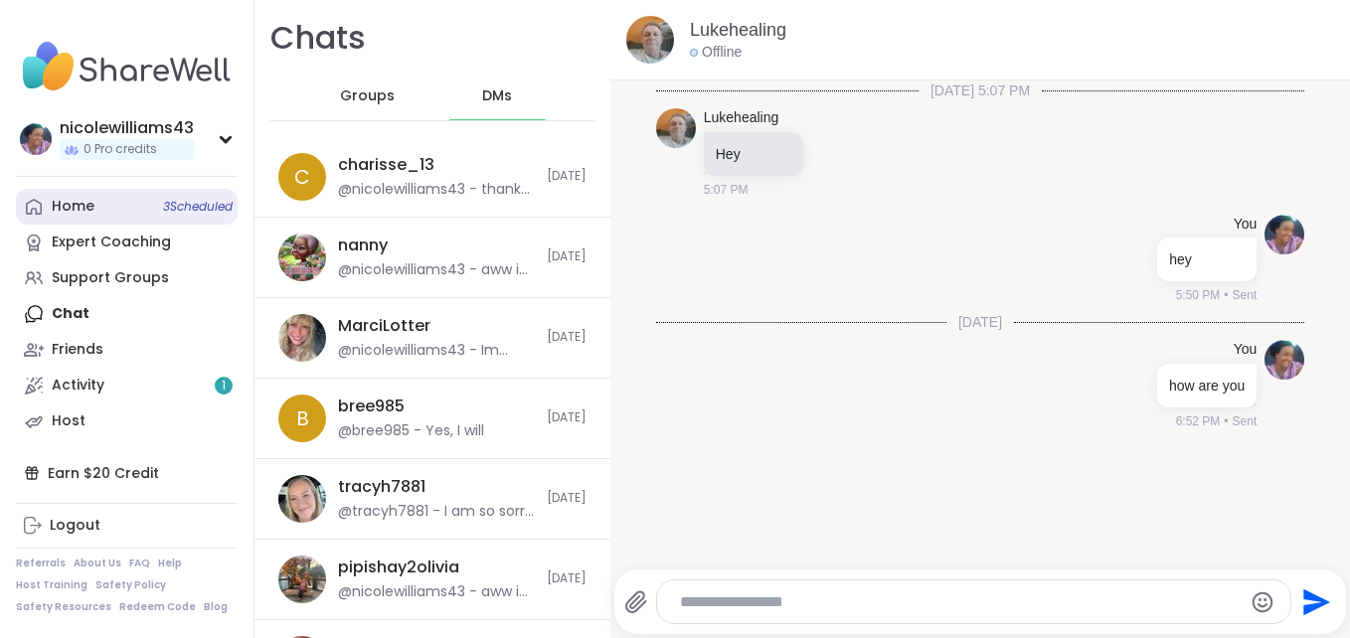
click at [96, 200] on link "Home 3 Scheduled" at bounding box center [127, 207] width 222 height 36
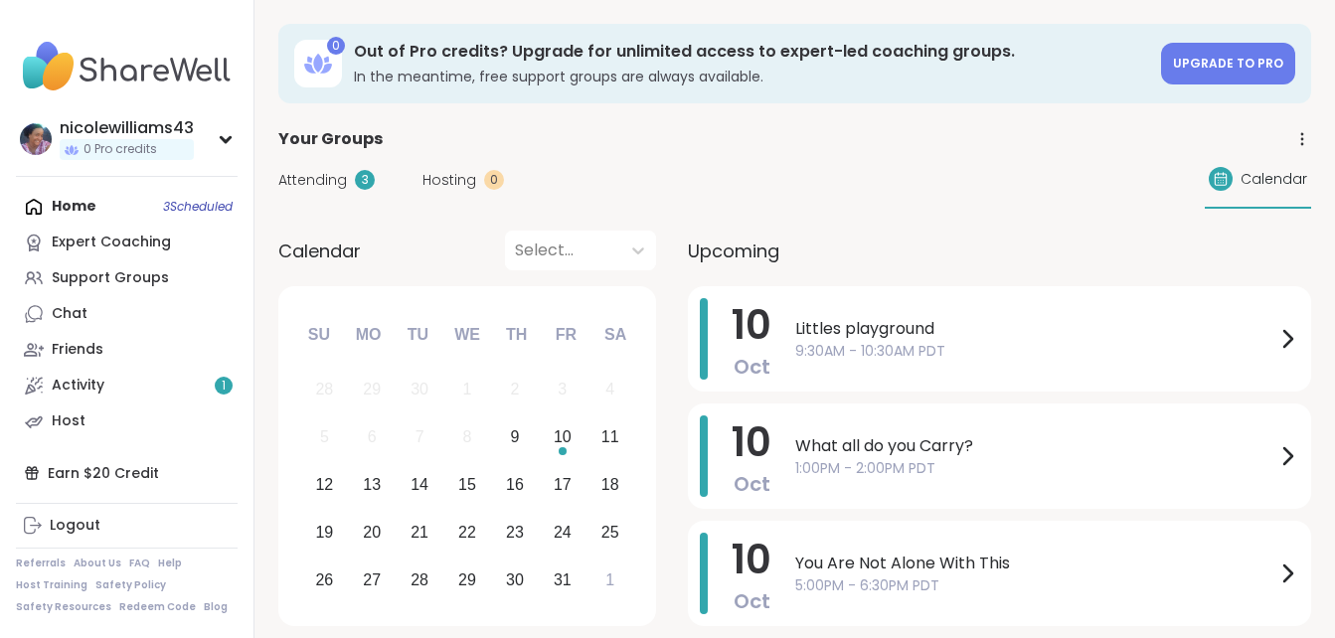
click at [77, 214] on div "Home 3 Scheduled Expert Coaching Support Groups Chat Friends Activity 1 Host" at bounding box center [127, 314] width 222 height 251
click at [75, 207] on div "Home 3 Scheduled Expert Coaching Support Groups Chat Friends Activity 1 Host" at bounding box center [127, 314] width 222 height 251
click at [58, 204] on div "Home 3 Scheduled Expert Coaching Support Groups Chat Friends Activity 2 Host" at bounding box center [127, 314] width 222 height 251
click at [97, 385] on div "Activity 2" at bounding box center [78, 386] width 53 height 20
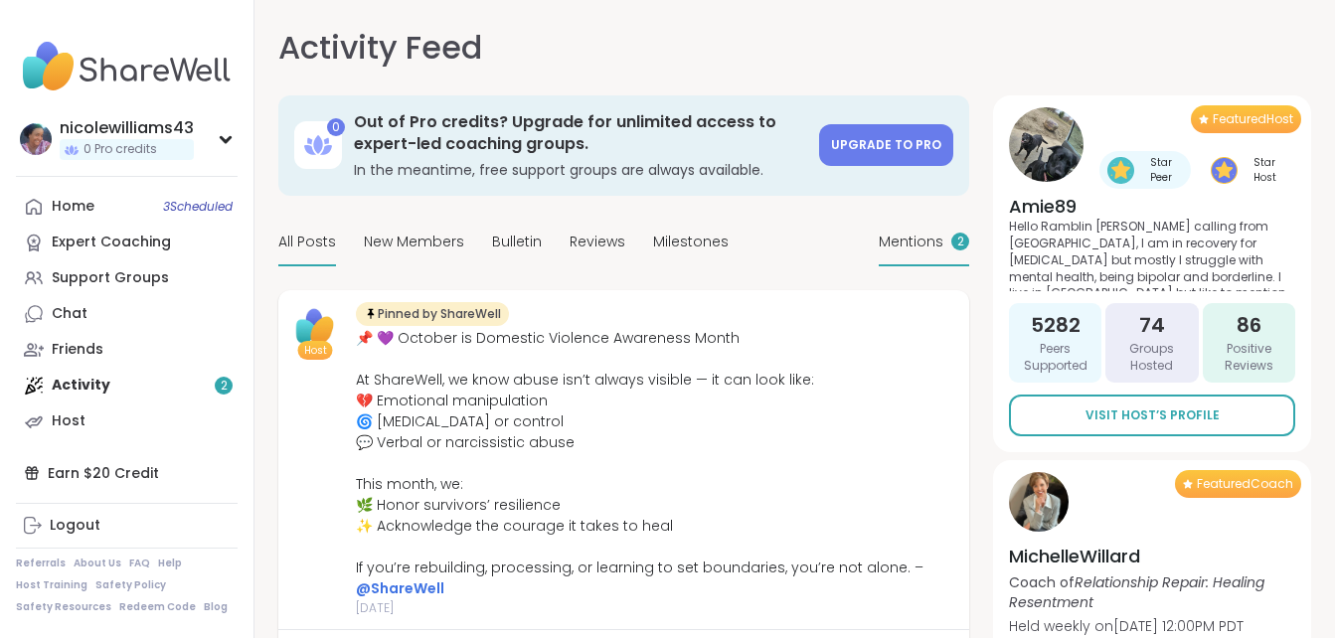
click at [915, 241] on span "Mentions" at bounding box center [911, 242] width 65 height 21
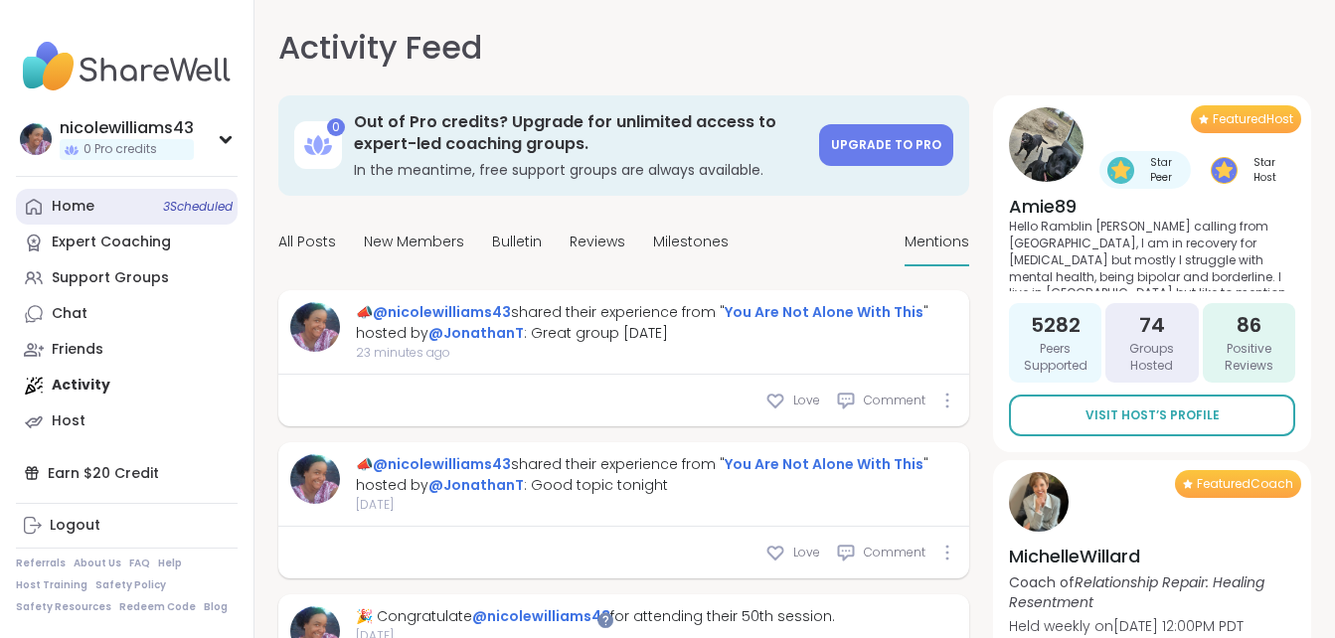
click at [134, 213] on link "Home 3 Scheduled" at bounding box center [127, 207] width 222 height 36
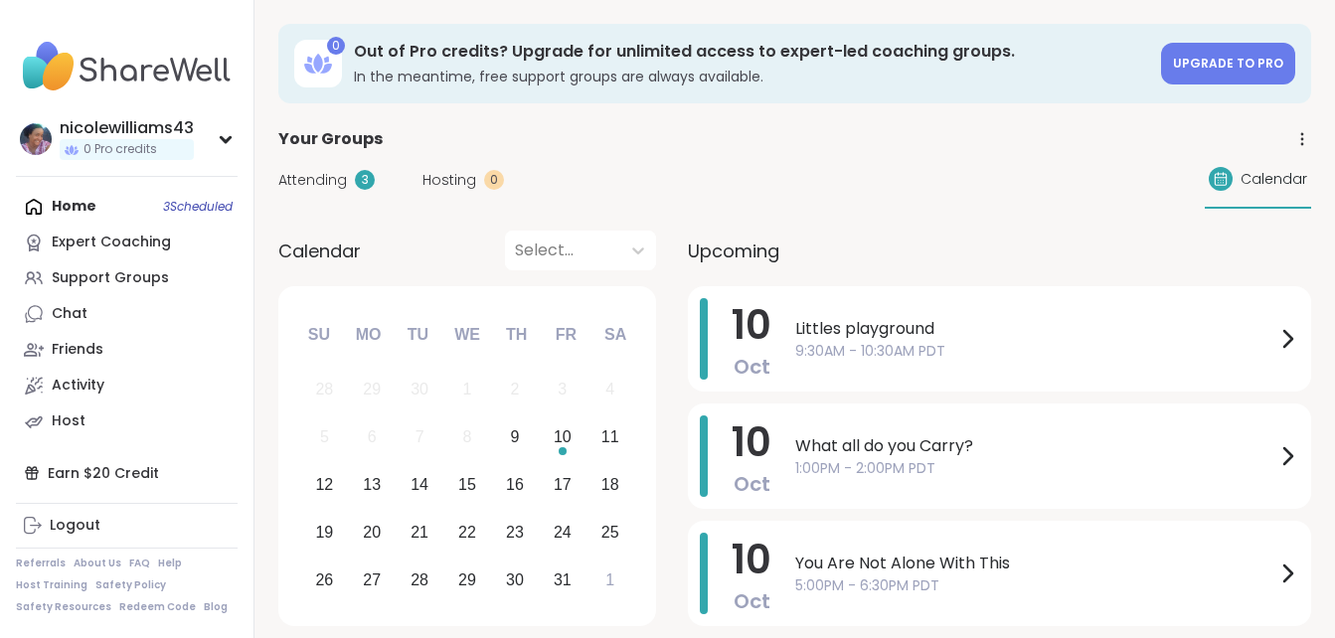
click at [674, 398] on div "Calendar Select... Previous Month Next Month [DATE] Su Mo Tu We Th Fr Sa 28 29 …" at bounding box center [794, 432] width 1033 height 403
